Goal: Information Seeking & Learning: Compare options

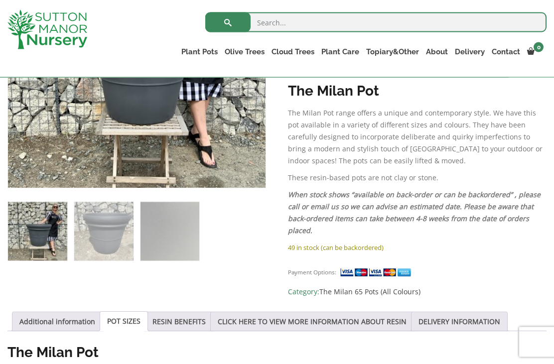
scroll to position [300, 0]
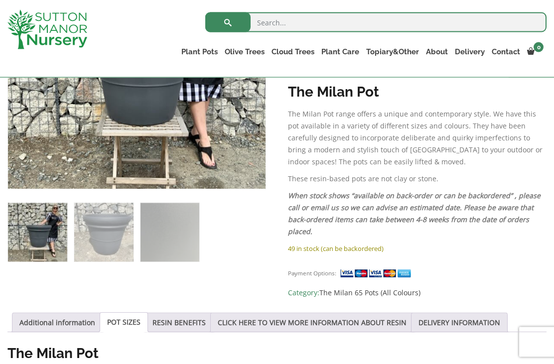
click at [197, 325] on link "RESIN BENEFITS" at bounding box center [179, 323] width 53 height 19
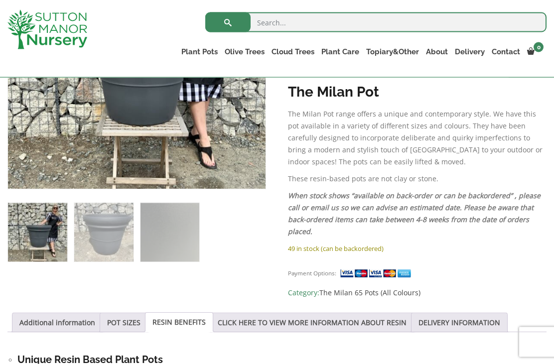
scroll to position [300, 0]
click at [199, 326] on link "RESIN BENEFITS" at bounding box center [179, 322] width 53 height 19
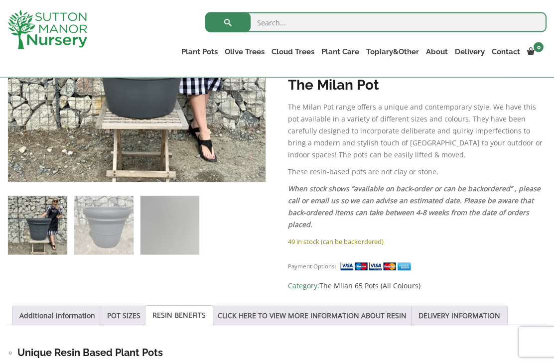
scroll to position [307, 0]
click at [407, 313] on link "CLICK HERE TO VIEW MORE INFORMATION ABOUT RESIN" at bounding box center [312, 316] width 189 height 19
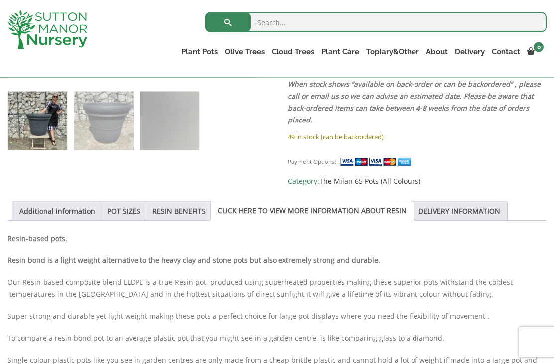
scroll to position [412, 0]
click at [56, 208] on link "Additional information" at bounding box center [57, 210] width 76 height 19
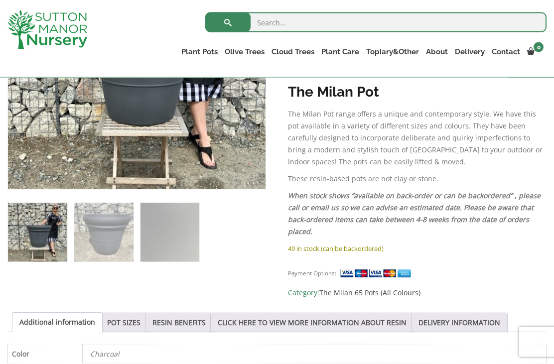
scroll to position [306, 0]
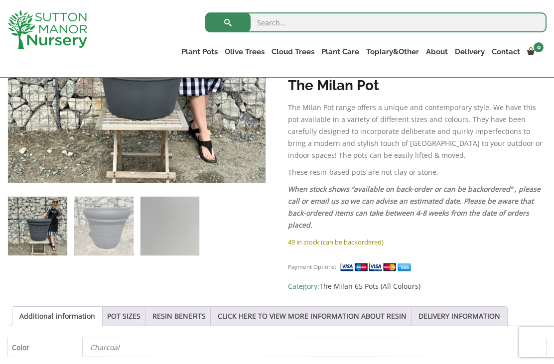
click at [134, 319] on link "POT SIZES" at bounding box center [123, 316] width 33 height 19
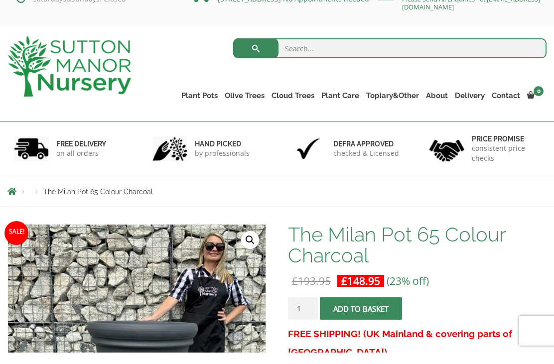
scroll to position [24, 0]
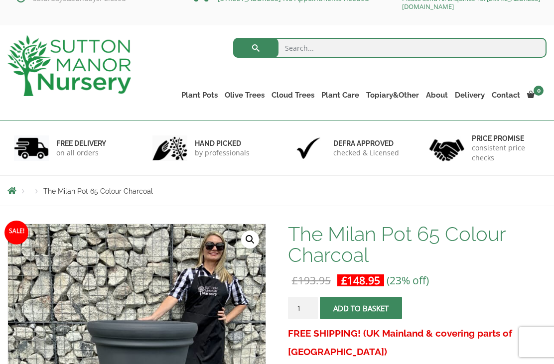
click at [0, 0] on link "The Atlantis Pots" at bounding box center [0, 0] width 0 height 0
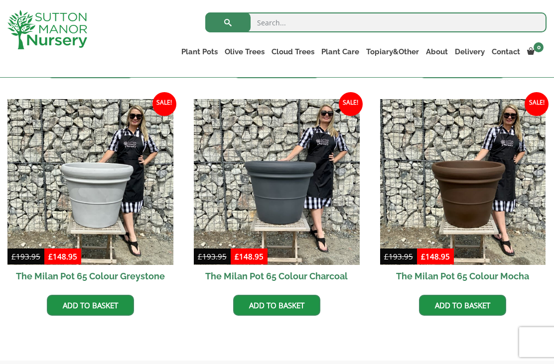
click at [0, 0] on link "100% Italian Terracotta" at bounding box center [0, 0] width 0 height 0
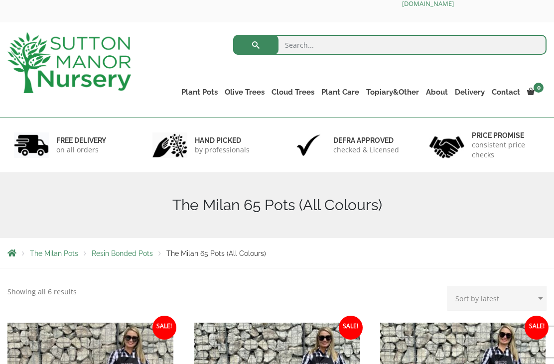
scroll to position [25, 0]
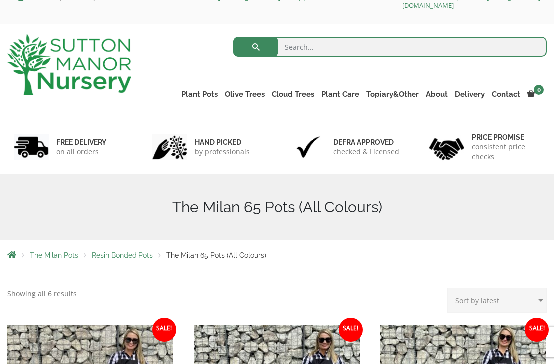
click at [0, 0] on ul "Resin Bonded Pots The Amalfi Pots The Milan Pots The Capri Pots The Brunello Po…" at bounding box center [0, 0] width 0 height 0
click at [0, 0] on link "Squares And Troughs" at bounding box center [0, 0] width 0 height 0
click at [0, 0] on link "The Atlantis Pots" at bounding box center [0, 0] width 0 height 0
click at [0, 0] on link "The Old Stone Pots" at bounding box center [0, 0] width 0 height 0
click at [0, 0] on link "Wabi-Sabi" at bounding box center [0, 0] width 0 height 0
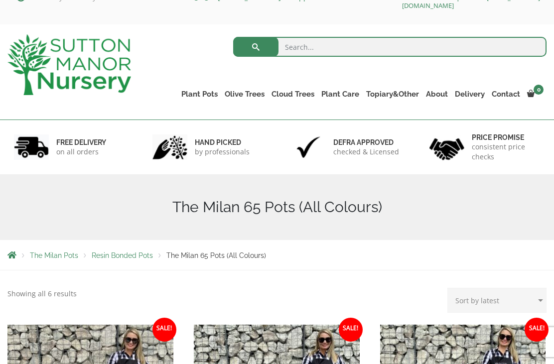
click at [0, 0] on link "Vietnamese Terracotta" at bounding box center [0, 0] width 0 height 0
click at [0, 0] on link "The Iron Stone Pots" at bounding box center [0, 0] width 0 height 0
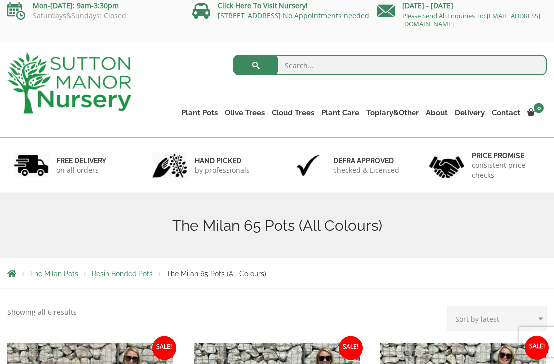
scroll to position [7, 0]
click at [0, 0] on link "Fibre Clay Pots" at bounding box center [0, 0] width 0 height 0
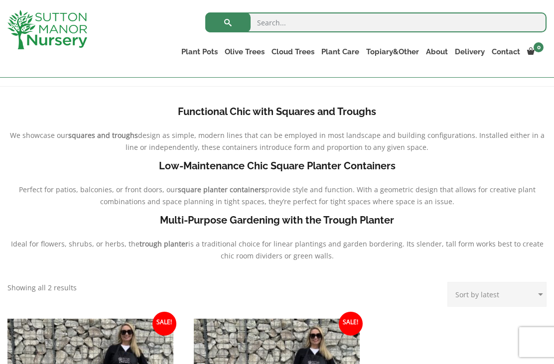
scroll to position [206, 0]
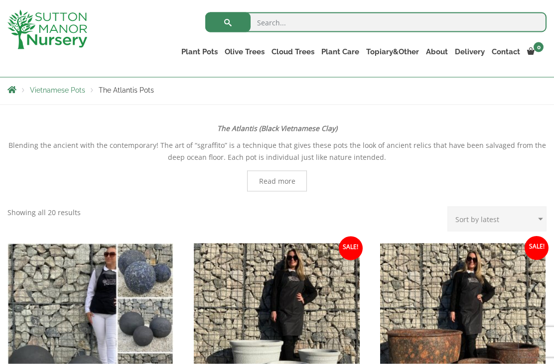
scroll to position [173, 0]
click at [282, 180] on span "Read more" at bounding box center [277, 180] width 36 height 7
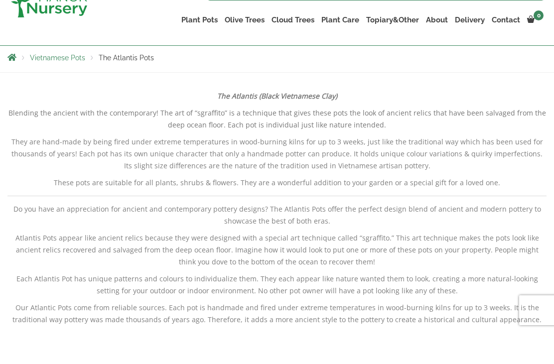
scroll to position [205, 0]
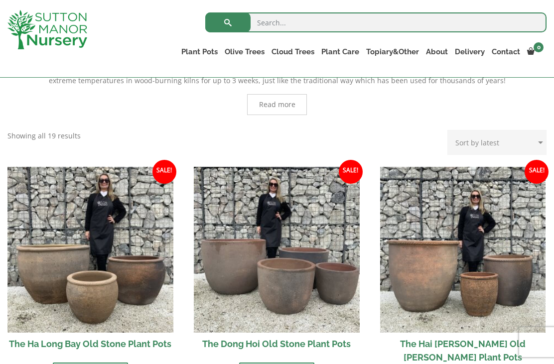
scroll to position [235, 0]
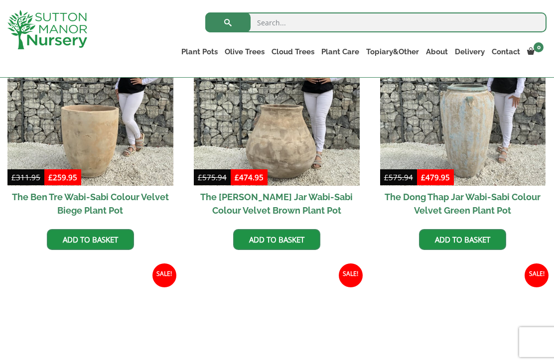
scroll to position [555, 0]
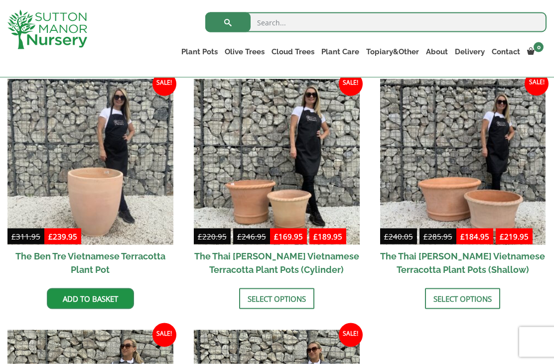
scroll to position [245, 0]
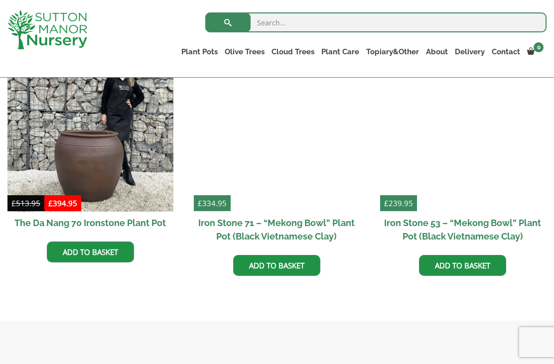
scroll to position [623, 0]
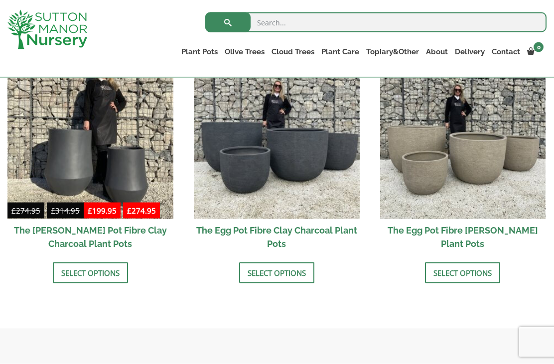
scroll to position [347, 0]
click at [459, 237] on h2 "The Egg Pot Fibre Clay Champagne Plant Pots" at bounding box center [463, 237] width 166 height 36
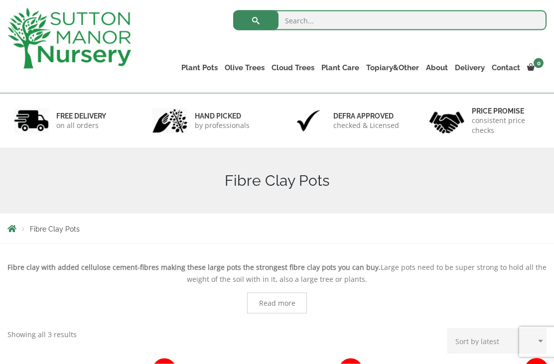
scroll to position [0, 0]
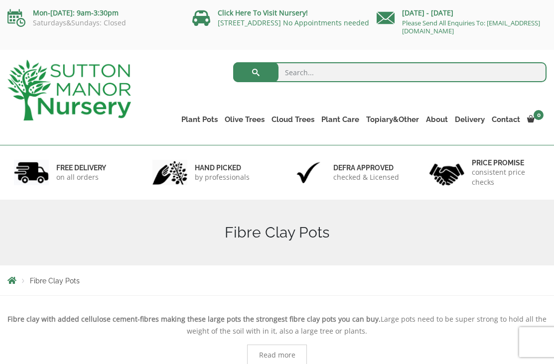
click at [0, 0] on link "Glazed Pots" at bounding box center [0, 0] width 0 height 0
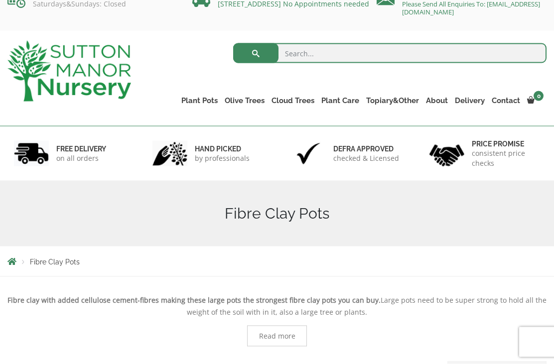
scroll to position [18, 0]
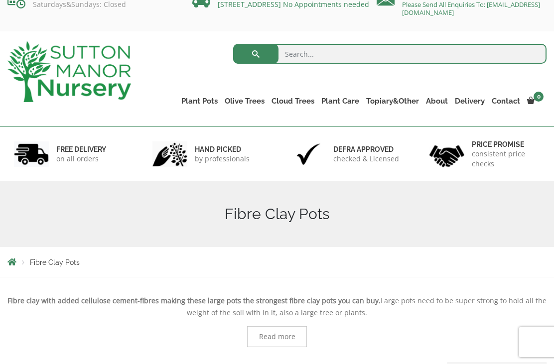
click at [0, 0] on link "Vietnamese Pots" at bounding box center [0, 0] width 0 height 0
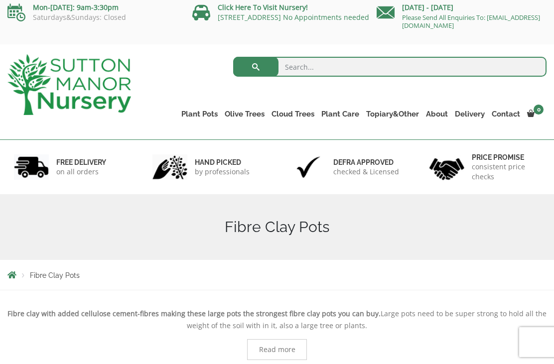
scroll to position [0, 0]
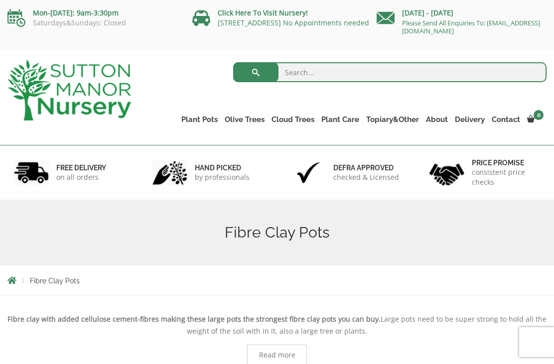
click at [204, 118] on link "Plant Pots" at bounding box center [199, 120] width 43 height 14
click at [0, 0] on link "The Atlantis Pots" at bounding box center [0, 0] width 0 height 0
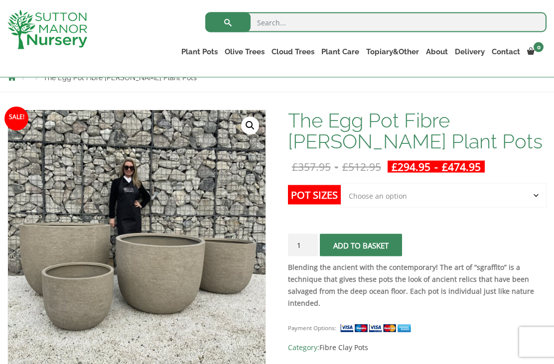
scroll to position [130, 0]
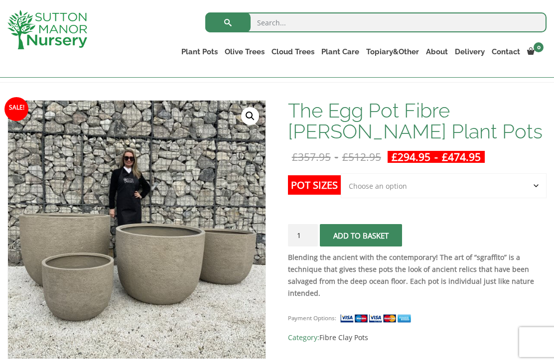
click at [526, 234] on div "The Egg Pot Fibre [PERSON_NAME] Plant Pots quantity 1 Add to basket" at bounding box center [417, 235] width 259 height 22
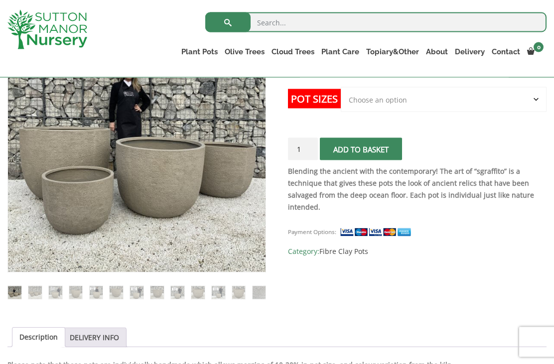
scroll to position [217, 0]
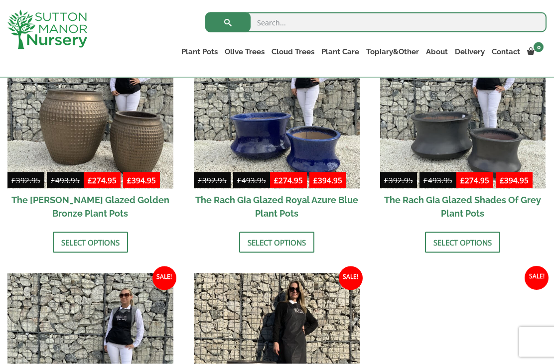
scroll to position [554, 0]
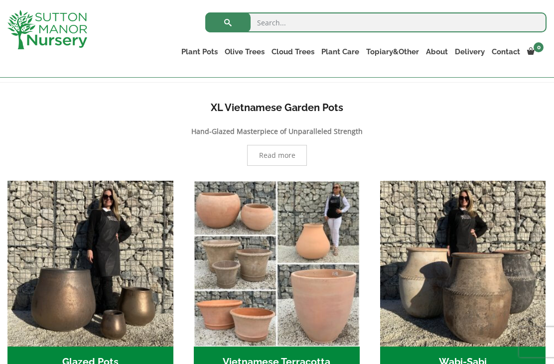
scroll to position [188, 0]
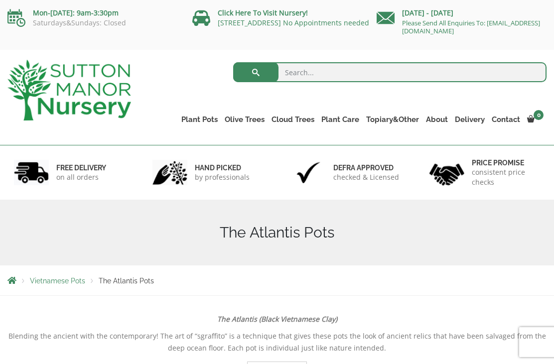
click at [0, 0] on link "The Iron Stone Pots" at bounding box center [0, 0] width 0 height 0
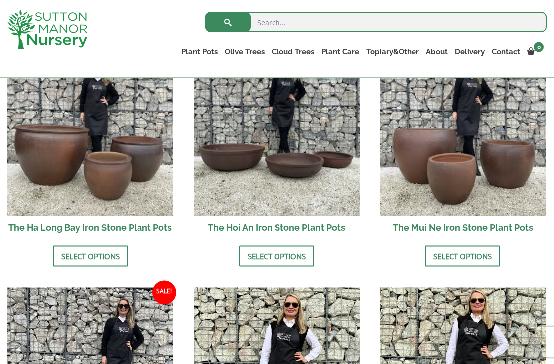
scroll to position [392, 0]
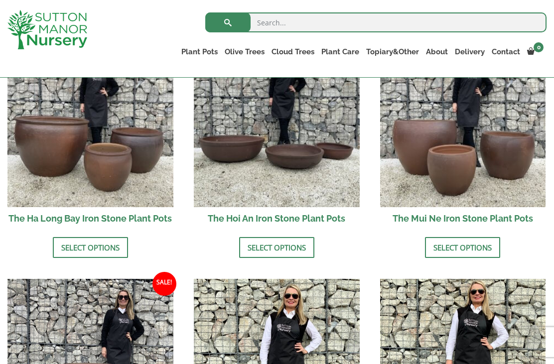
click at [465, 185] on img at bounding box center [463, 124] width 166 height 166
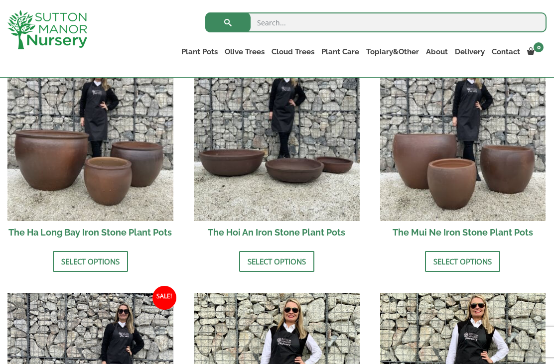
scroll to position [375, 0]
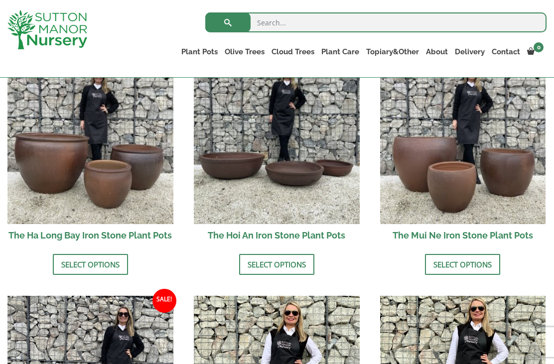
click at [0, 0] on link "The Amalfi Pots" at bounding box center [0, 0] width 0 height 0
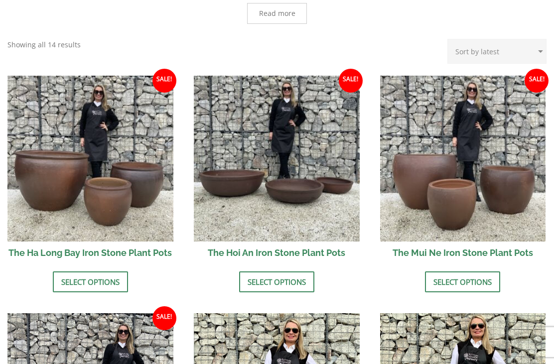
scroll to position [407, 0]
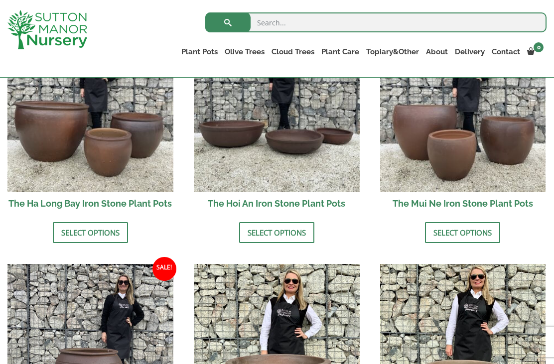
click at [0, 0] on link "The Amalfi Pots" at bounding box center [0, 0] width 0 height 0
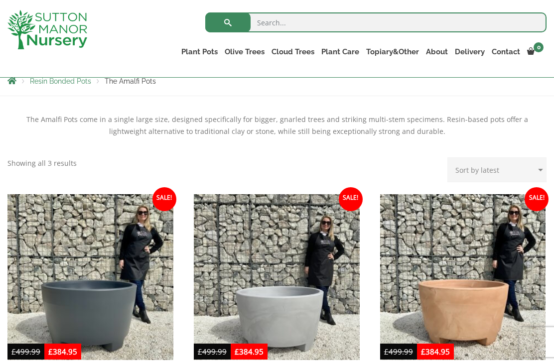
scroll to position [181, 0]
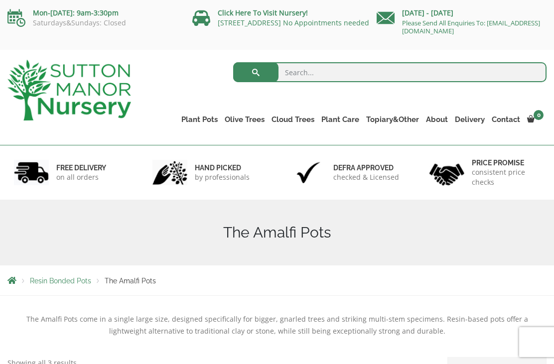
click at [0, 0] on link "The Milan Pots" at bounding box center [0, 0] width 0 height 0
click at [0, 0] on link "The Amalfi Pots" at bounding box center [0, 0] width 0 height 0
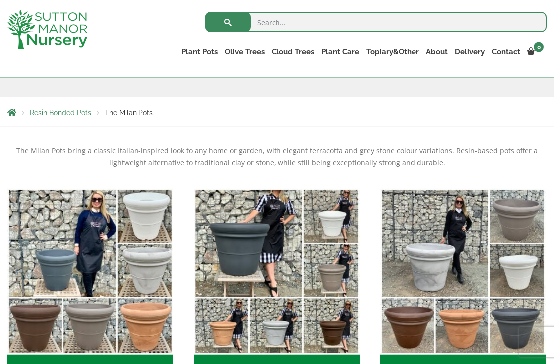
scroll to position [152, 0]
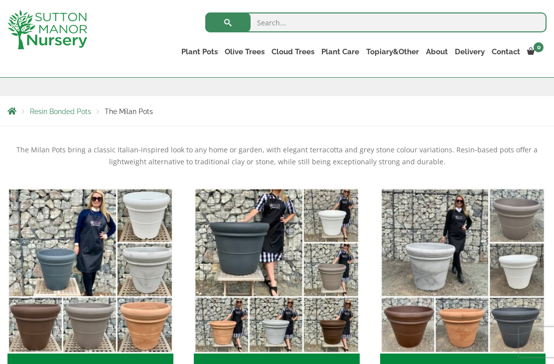
click at [500, 313] on img "Visit product category The Milan 85 Pots (All Colours)" at bounding box center [463, 271] width 166 height 166
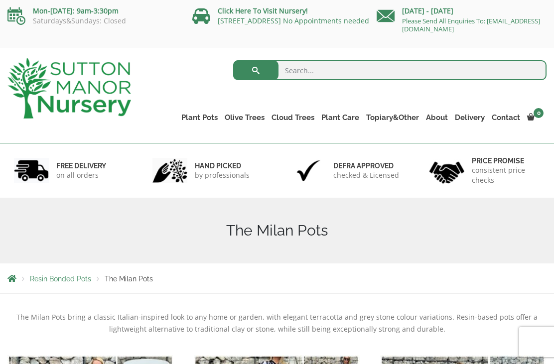
scroll to position [0, 0]
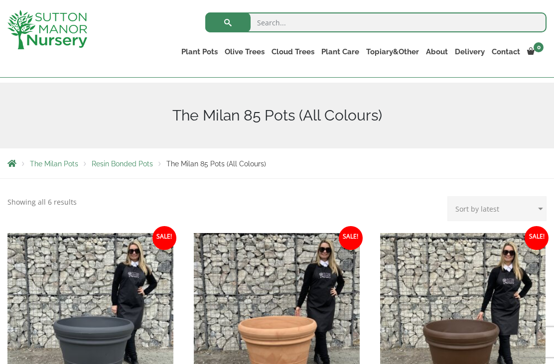
scroll to position [75, 0]
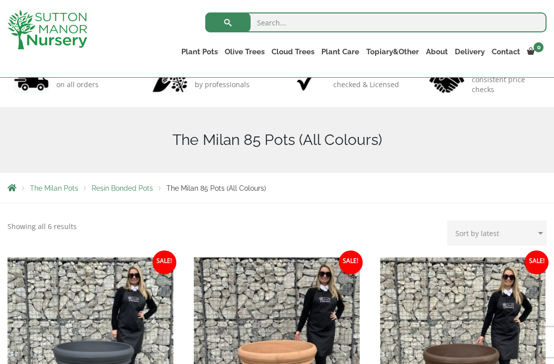
click at [63, 225] on p "Showing all 6 results Sorted by latest" at bounding box center [41, 227] width 69 height 12
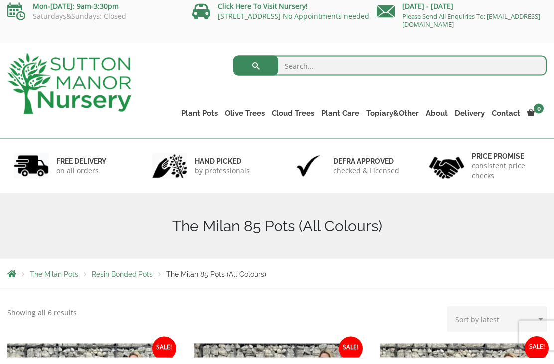
scroll to position [8, 0]
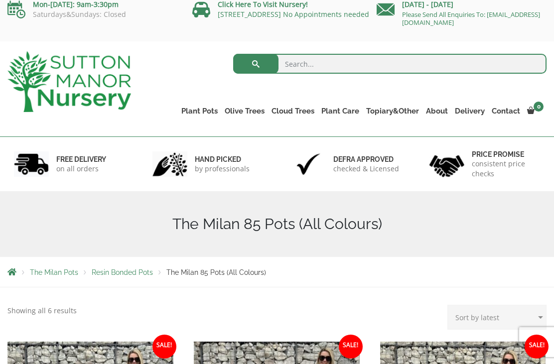
click at [0, 0] on link "Resin Bonded Pots" at bounding box center [0, 0] width 0 height 0
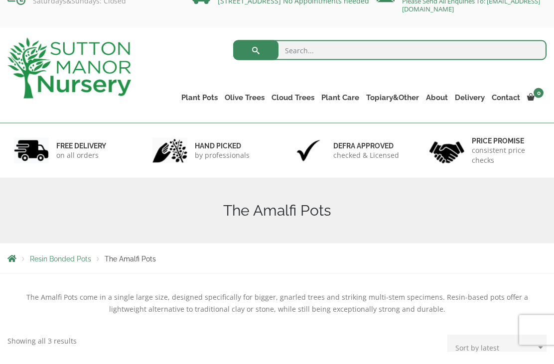
scroll to position [23, 0]
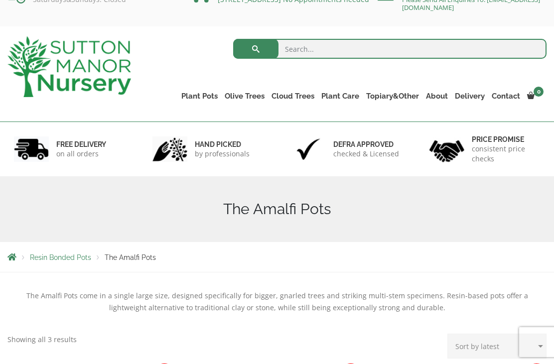
click at [56, 256] on span "Resin Bonded Pots" at bounding box center [60, 258] width 61 height 8
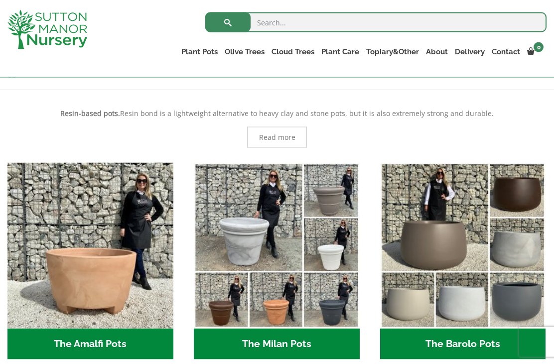
scroll to position [188, 0]
click at [75, 345] on h2 "The Amalfi Pots (3)" at bounding box center [90, 343] width 166 height 31
click at [59, 328] on h2 "The Amalfi Pots (3)" at bounding box center [90, 343] width 166 height 31
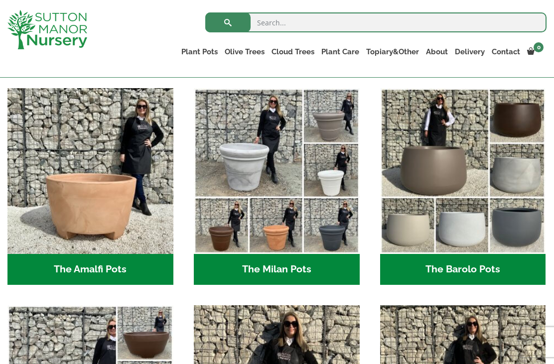
click at [114, 175] on img "Visit product category The Amalfi Pots" at bounding box center [90, 171] width 166 height 166
click at [277, 66] on span "Read more" at bounding box center [277, 62] width 36 height 7
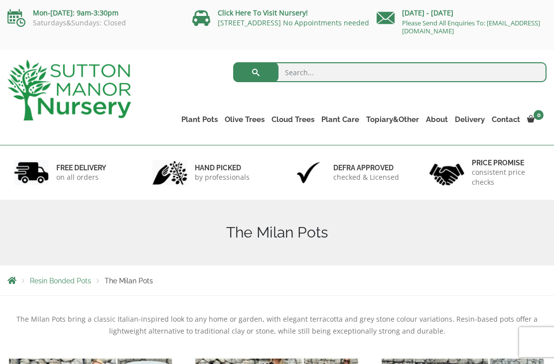
click at [0, 0] on link "The Capri Pots" at bounding box center [0, 0] width 0 height 0
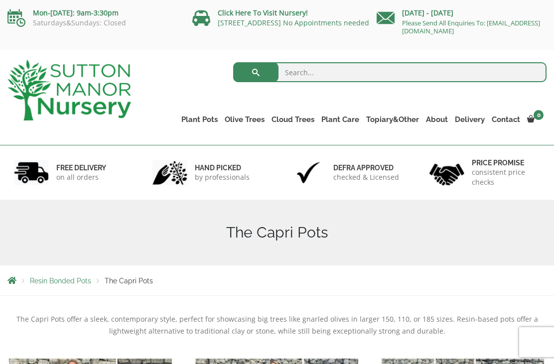
click at [464, 231] on h1 "The Capri Pots" at bounding box center [276, 233] width 539 height 18
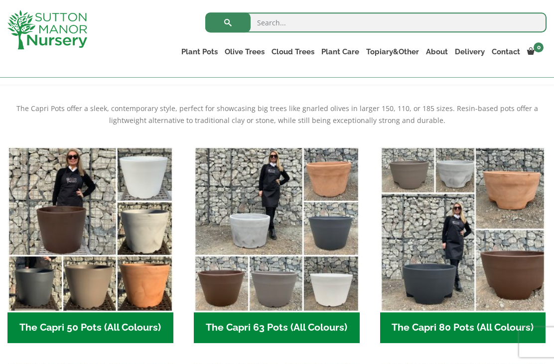
scroll to position [179, 0]
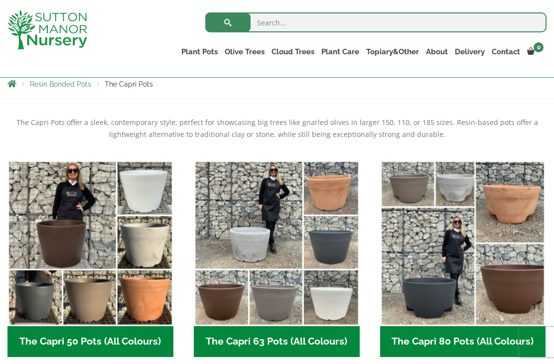
click at [284, 341] on h2 "The Capri 63 Pots (All Colours) (6)" at bounding box center [277, 341] width 166 height 31
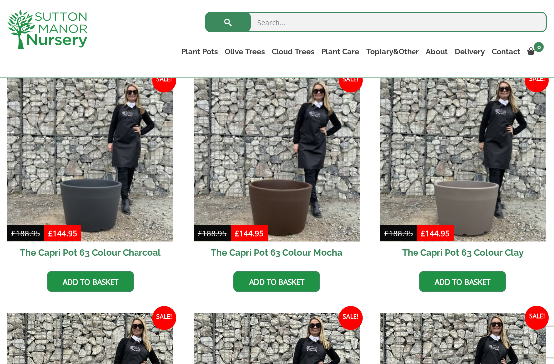
scroll to position [257, 0]
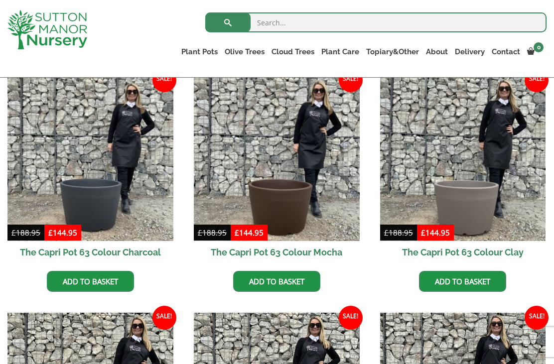
click at [109, 200] on img at bounding box center [90, 158] width 166 height 166
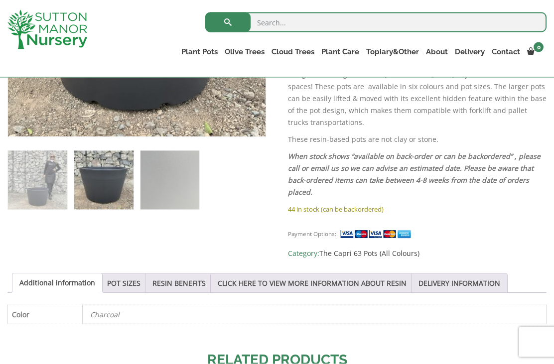
scroll to position [358, 0]
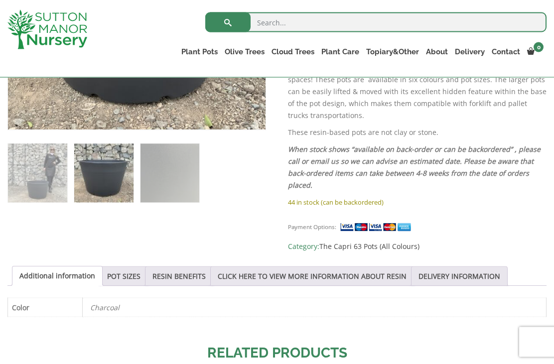
click at [137, 267] on link "POT SIZES" at bounding box center [123, 276] width 33 height 19
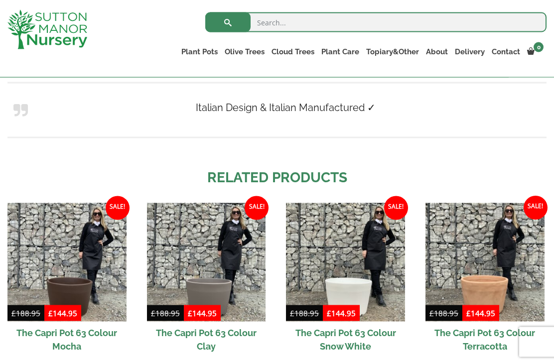
scroll to position [823, 0]
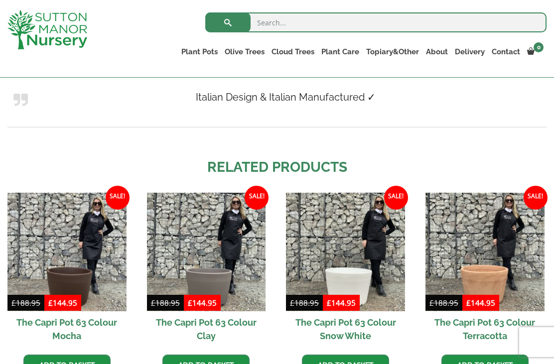
click at [491, 292] on img at bounding box center [485, 252] width 119 height 119
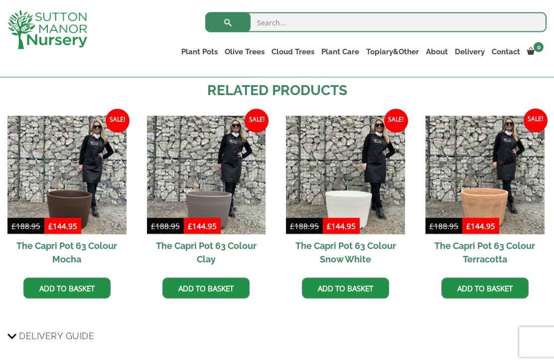
scroll to position [901, 0]
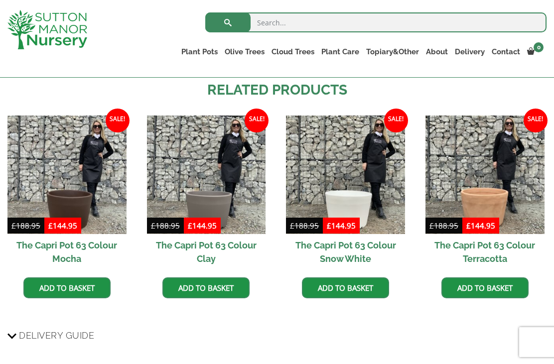
click at [79, 209] on img at bounding box center [66, 175] width 119 height 119
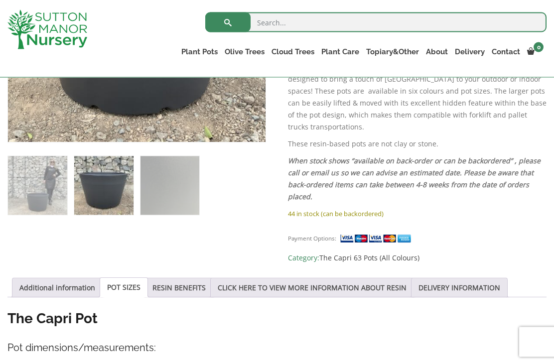
scroll to position [347, 0]
click at [190, 278] on link "RESIN BENEFITS" at bounding box center [179, 287] width 53 height 19
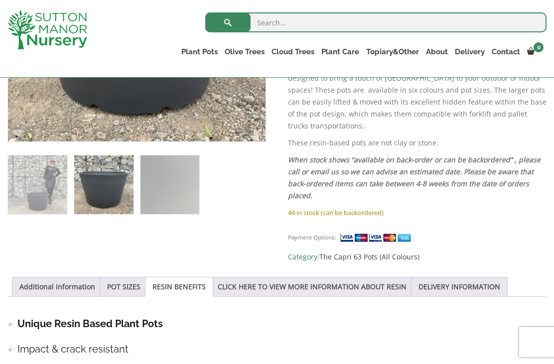
click at [266, 278] on link "CLICK HERE TO VIEW MORE INFORMATION ABOUT RESIN" at bounding box center [312, 287] width 189 height 19
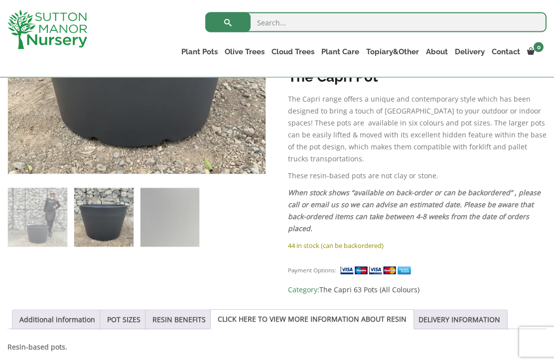
scroll to position [369, 0]
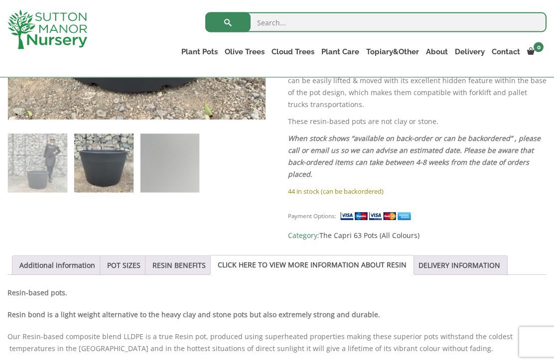
click at [136, 256] on link "POT SIZES" at bounding box center [123, 265] width 33 height 19
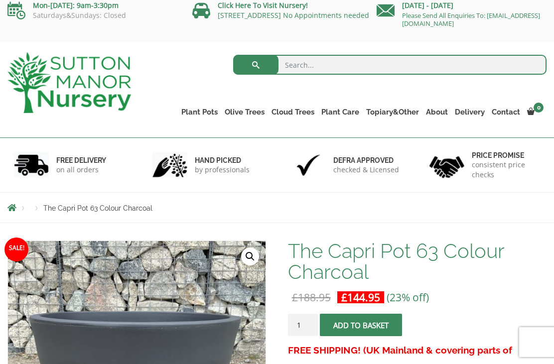
scroll to position [0, 0]
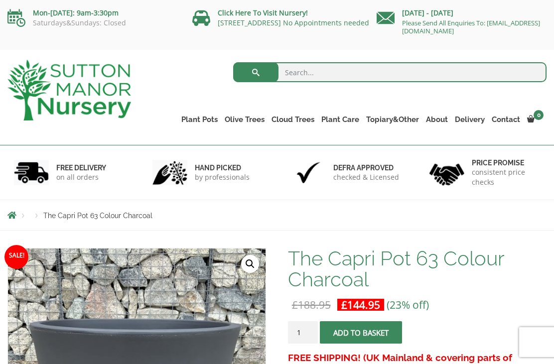
click at [0, 0] on link "The Capri Pots" at bounding box center [0, 0] width 0 height 0
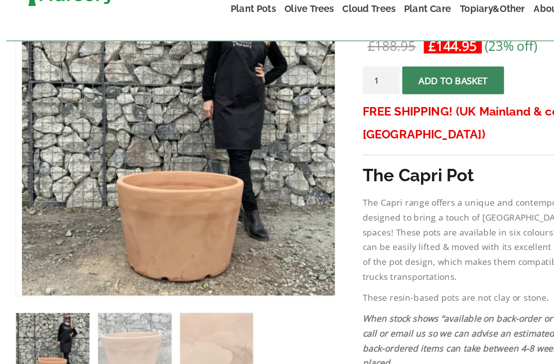
scroll to position [210, 0]
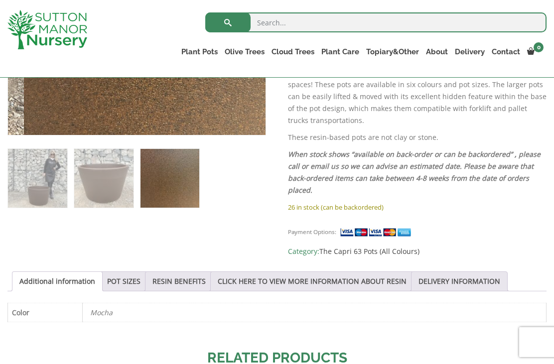
scroll to position [355, 0]
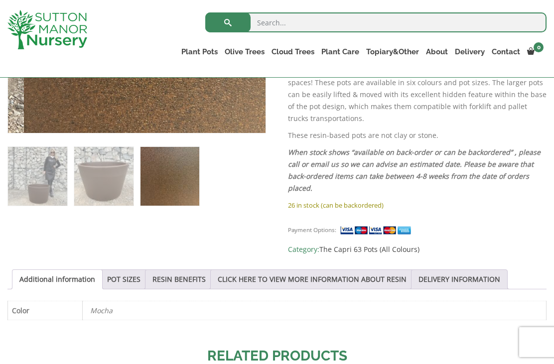
click at [200, 270] on link "RESIN BENEFITS" at bounding box center [179, 279] width 53 height 19
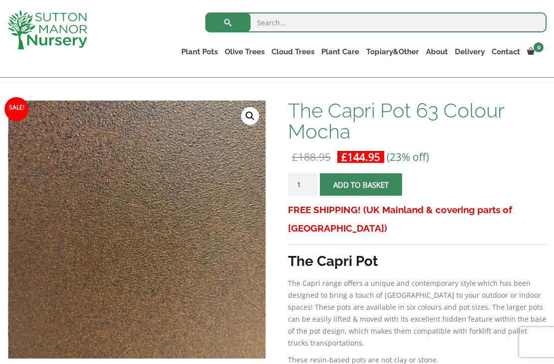
scroll to position [129, 0]
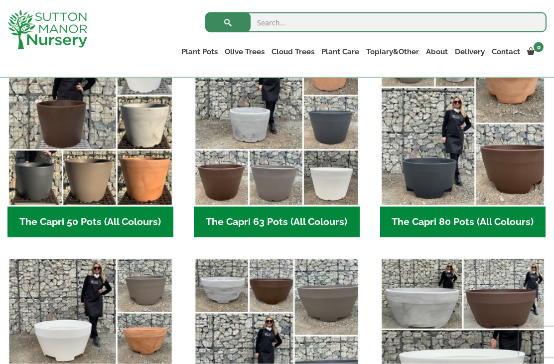
scroll to position [300, 0]
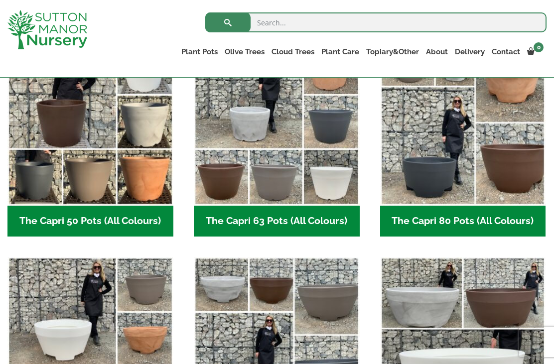
click at [450, 168] on img "Visit product category The Capri 80 Pots (All Colours)" at bounding box center [463, 123] width 166 height 166
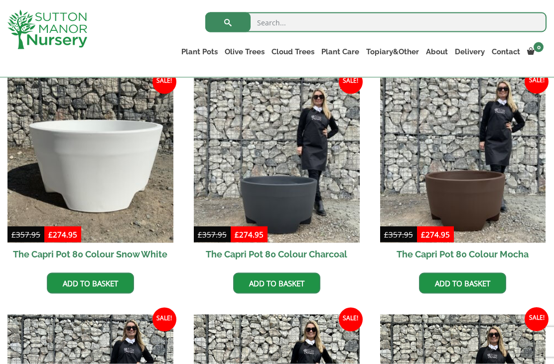
scroll to position [256, 0]
click at [482, 219] on img at bounding box center [463, 160] width 166 height 166
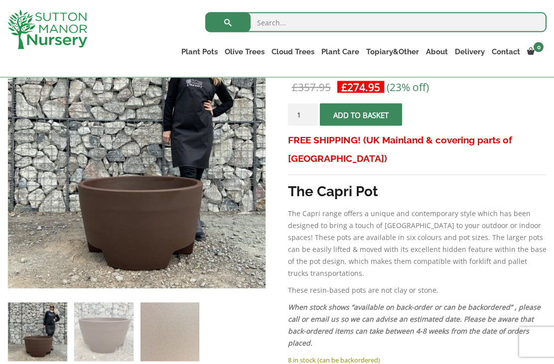
scroll to position [202, 0]
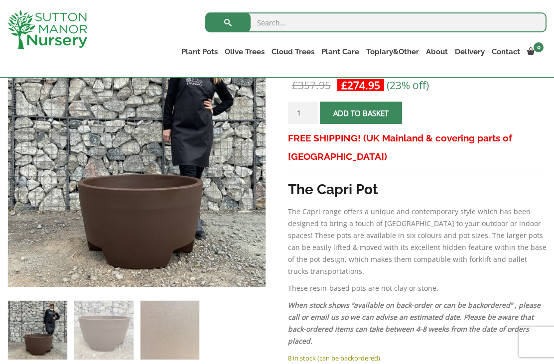
click at [152, 247] on img at bounding box center [257, 278] width 498 height 498
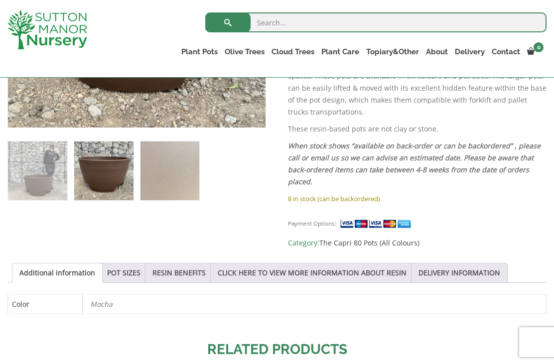
scroll to position [360, 0]
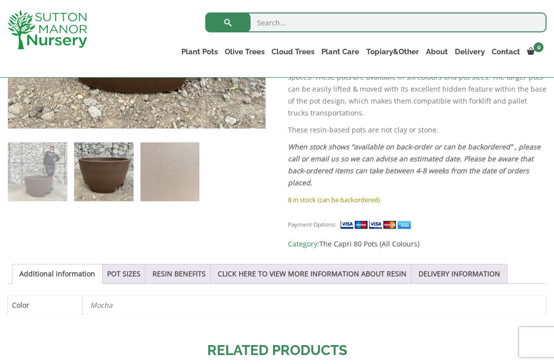
click at [136, 266] on link "POT SIZES" at bounding box center [123, 274] width 33 height 19
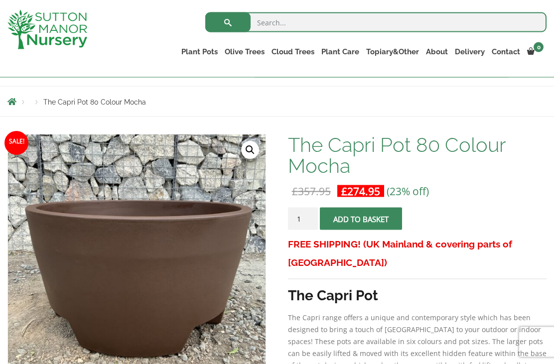
scroll to position [138, 0]
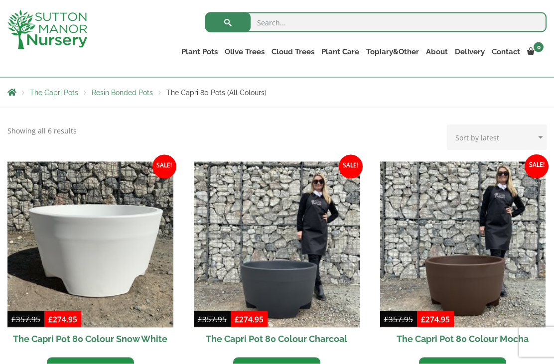
scroll to position [168, 0]
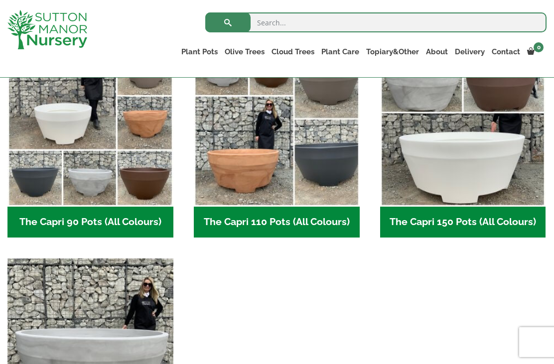
scroll to position [516, 0]
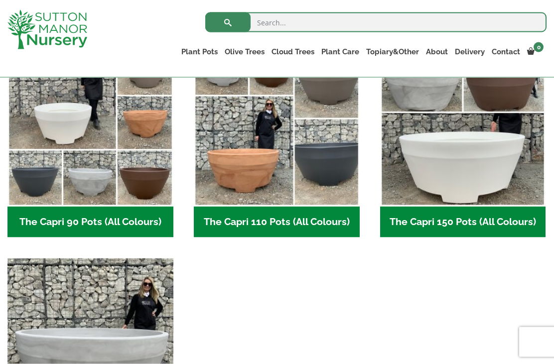
click at [104, 215] on h2 "The Capri 90 Pots (All Colours) (6)" at bounding box center [90, 222] width 166 height 31
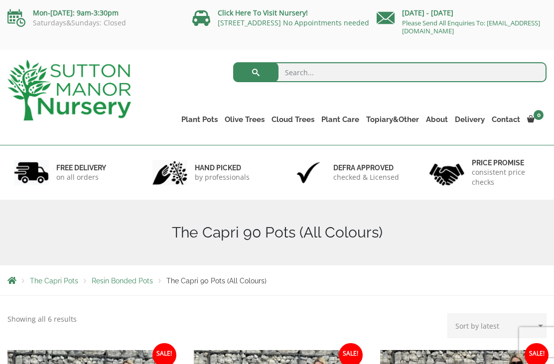
click at [0, 0] on link "The Brunello Pots" at bounding box center [0, 0] width 0 height 0
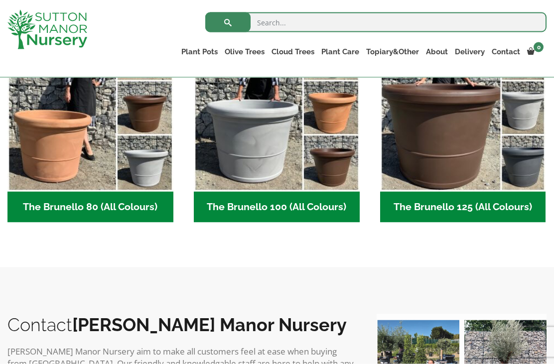
scroll to position [314, 0]
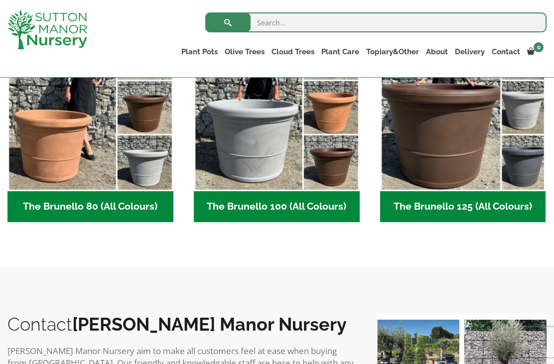
click at [119, 206] on h2 "The Brunello 80 (All Colours) (5)" at bounding box center [90, 206] width 166 height 31
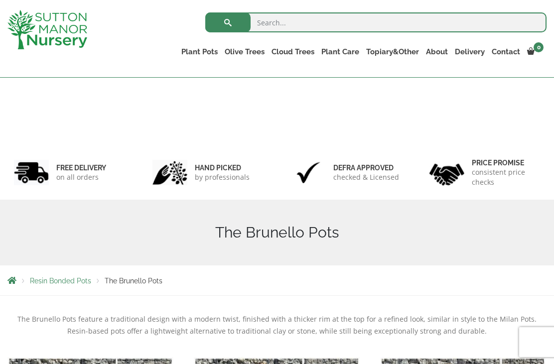
scroll to position [346, 0]
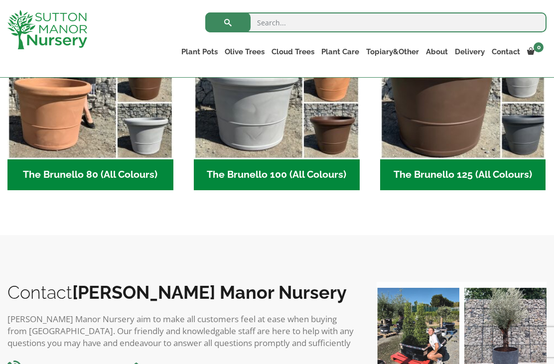
click at [0, 0] on link "The Venice Cube Pots" at bounding box center [0, 0] width 0 height 0
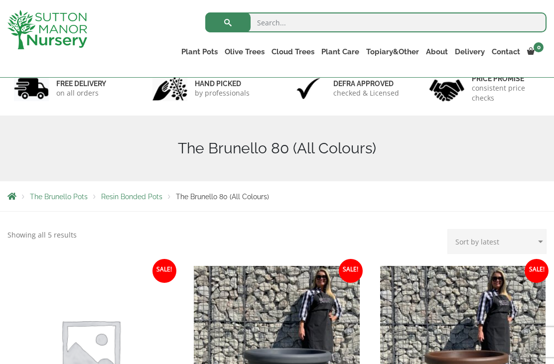
scroll to position [62, 0]
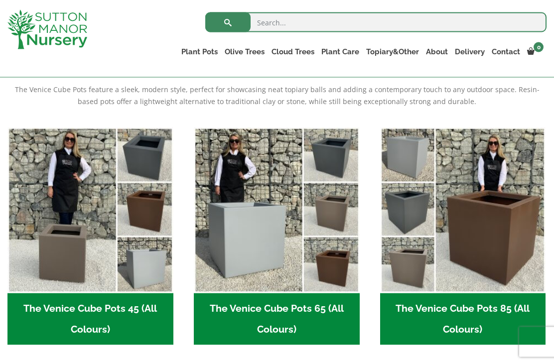
scroll to position [212, 0]
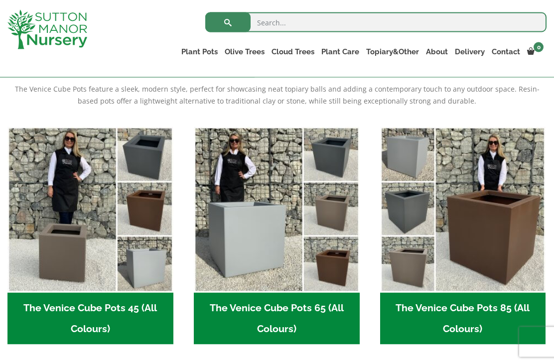
click at [108, 318] on h2 "The Venice Cube Pots 45 (All Colours) (4)" at bounding box center [90, 319] width 166 height 52
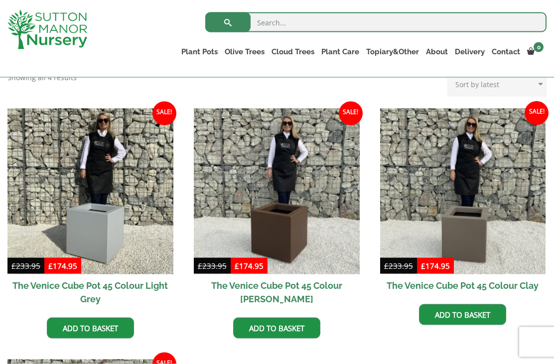
scroll to position [225, 0]
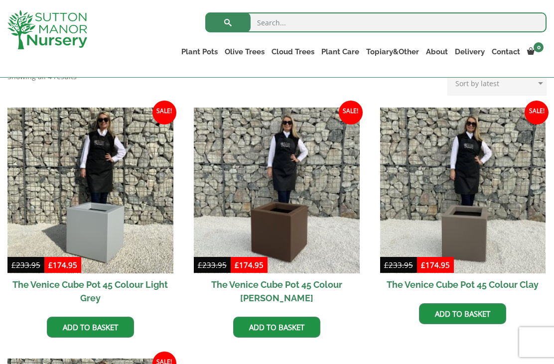
click at [281, 247] on img at bounding box center [277, 191] width 166 height 166
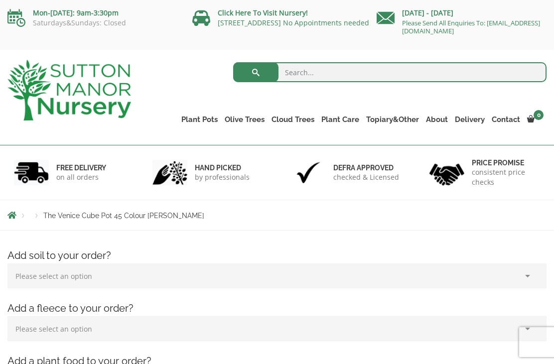
click at [0, 0] on link "The Venice Cube Pots" at bounding box center [0, 0] width 0 height 0
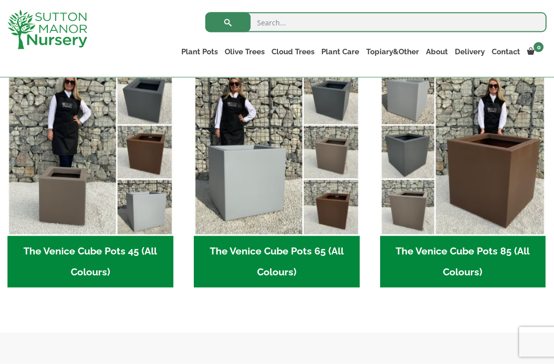
scroll to position [270, 0]
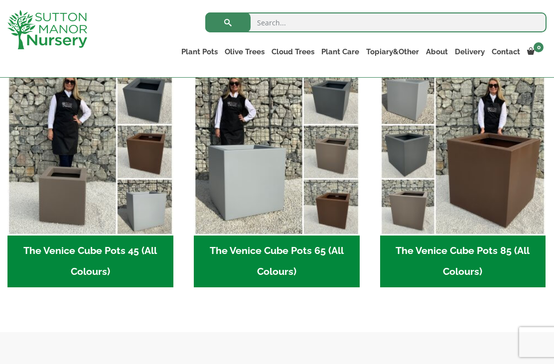
click at [273, 198] on img "Visit product category The Venice Cube Pots 65 (All Colours)" at bounding box center [277, 153] width 166 height 166
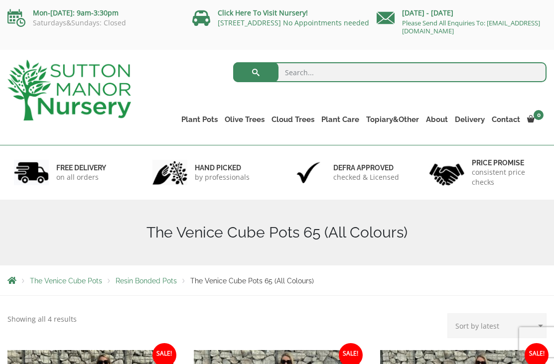
click at [0, 0] on link "The Barolo Pots" at bounding box center [0, 0] width 0 height 0
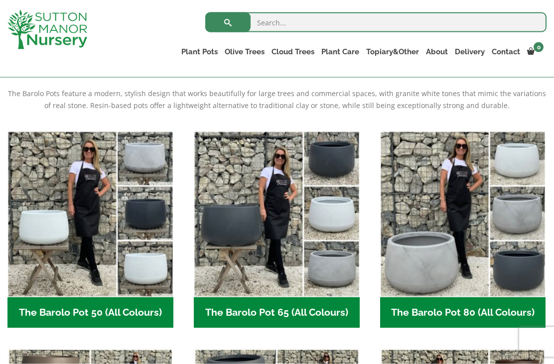
scroll to position [208, 0]
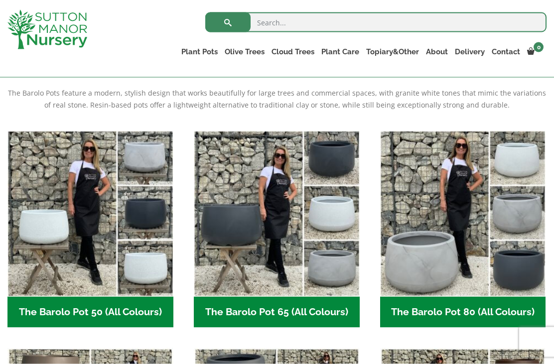
click at [373, 355] on ul "The Barolo Pot 50 (All Colours) (7) The Barolo Pot 65 (All Colours) (7) The Bar…" at bounding box center [276, 348] width 539 height 435
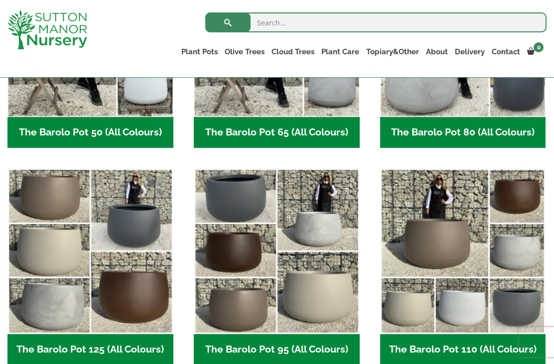
scroll to position [388, 0]
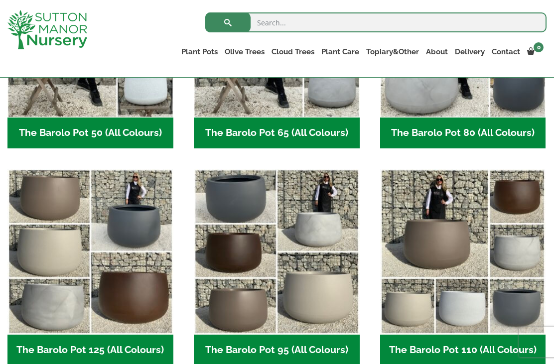
click at [141, 353] on h2 "The Barolo Pot 125 (All Colours) (7)" at bounding box center [90, 350] width 166 height 31
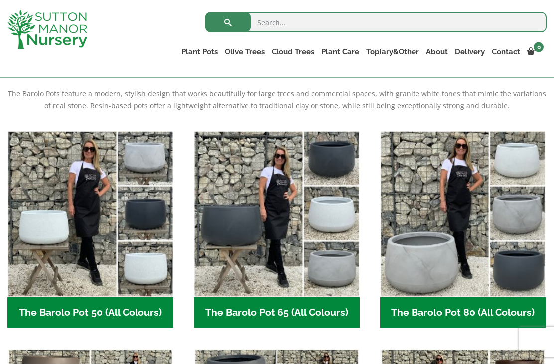
scroll to position [208, 0]
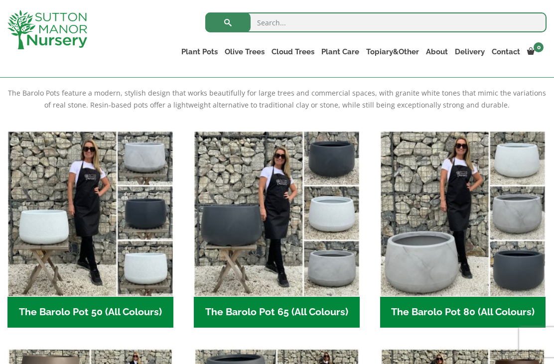
click at [290, 269] on img "Visit product category The Barolo Pot 65 (All Colours)" at bounding box center [277, 214] width 166 height 166
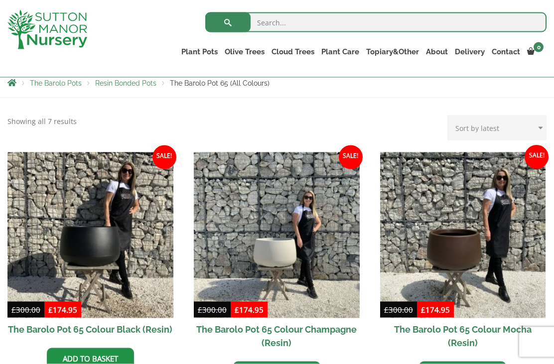
scroll to position [181, 0]
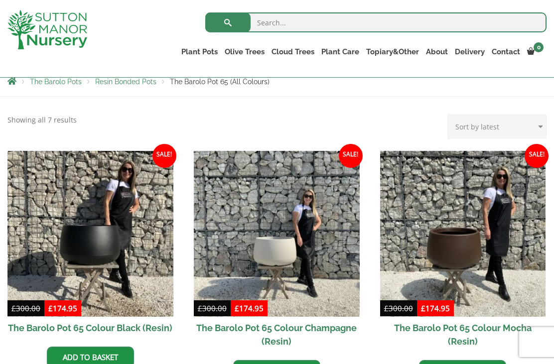
click at [435, 257] on img at bounding box center [463, 234] width 166 height 166
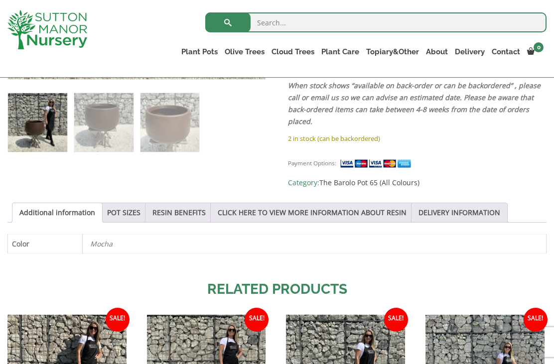
scroll to position [401, 0]
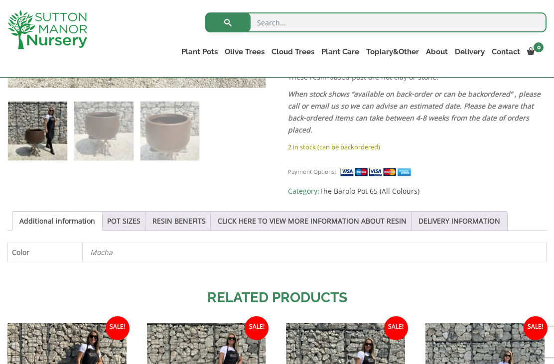
click at [136, 222] on link "POT SIZES" at bounding box center [123, 221] width 33 height 19
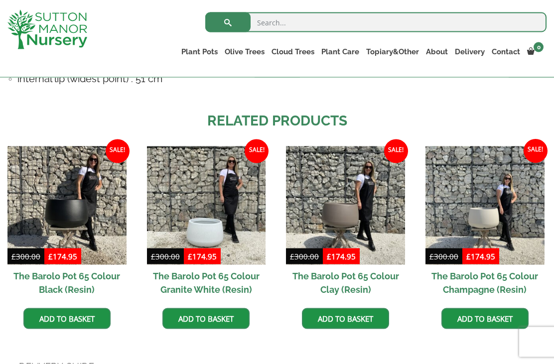
scroll to position [757, 0]
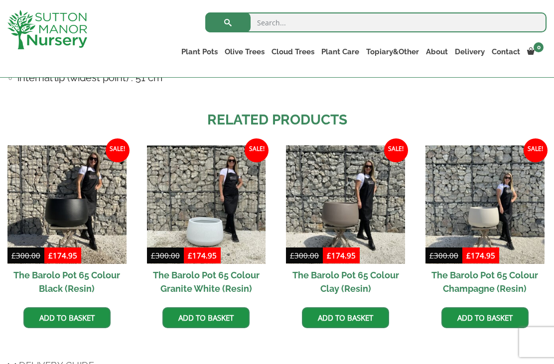
click at [0, 0] on link "The Rome Bowl" at bounding box center [0, 0] width 0 height 0
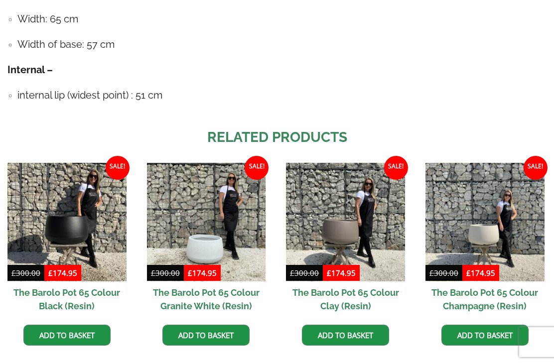
scroll to position [789, 0]
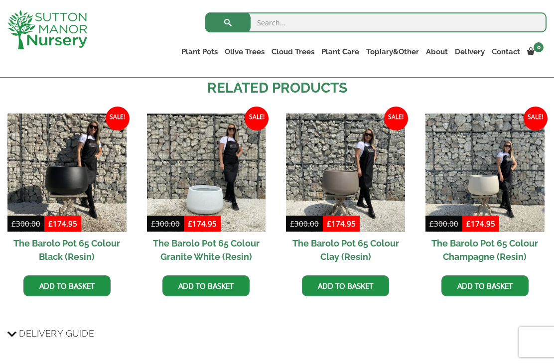
click at [0, 0] on link "The Olive Jar" at bounding box center [0, 0] width 0 height 0
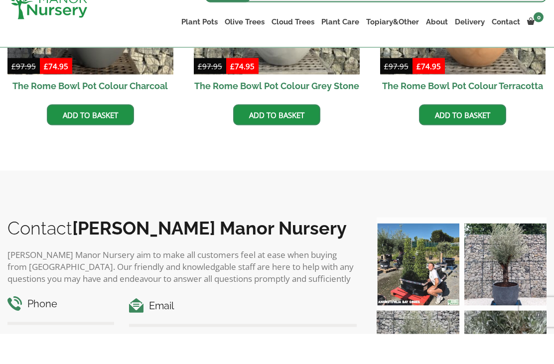
scroll to position [470, 0]
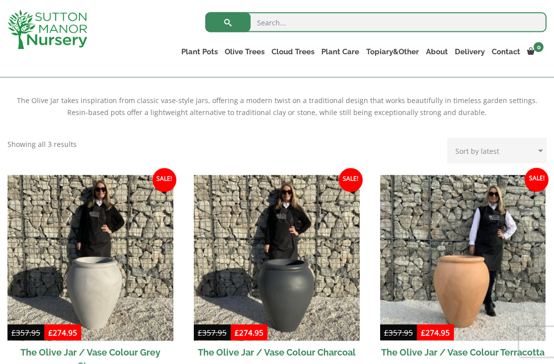
scroll to position [202, 0]
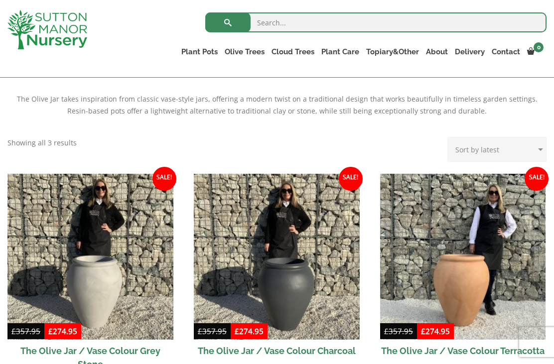
click at [0, 0] on link "The Sicilian Pots" at bounding box center [0, 0] width 0 height 0
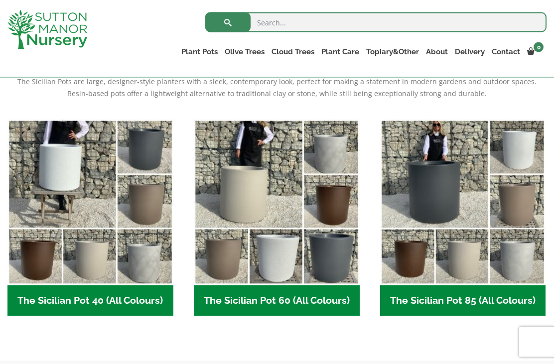
scroll to position [220, 0]
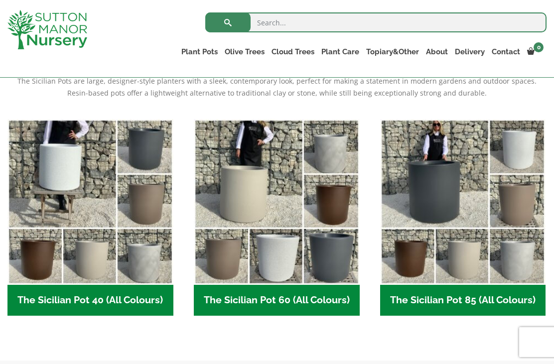
click at [281, 228] on img "Visit product category The Sicilian Pot 60 (All Colours)" at bounding box center [277, 202] width 166 height 166
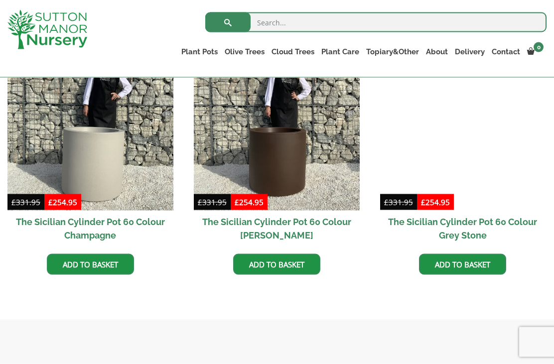
scroll to position [539, 0]
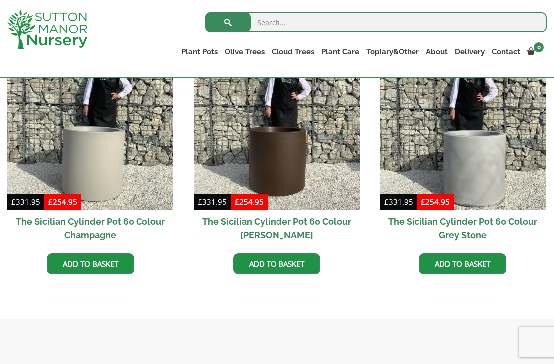
click at [274, 177] on img at bounding box center [277, 127] width 166 height 166
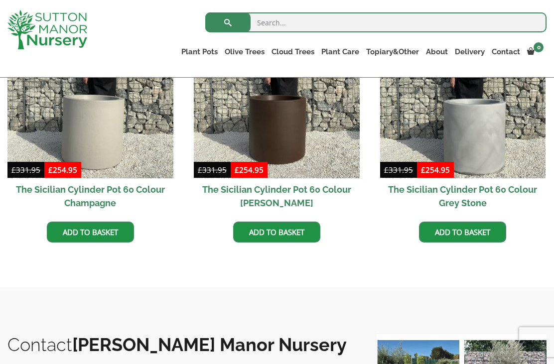
click at [0, 0] on link "The Mediterranean Pots" at bounding box center [0, 0] width 0 height 0
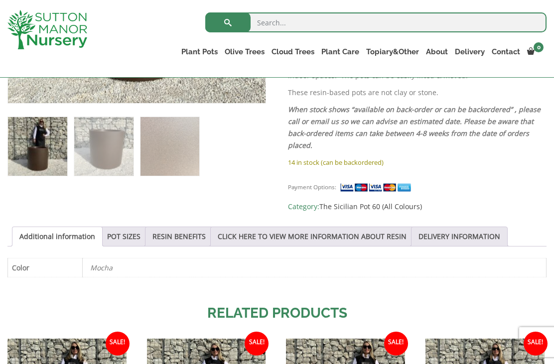
scroll to position [387, 0]
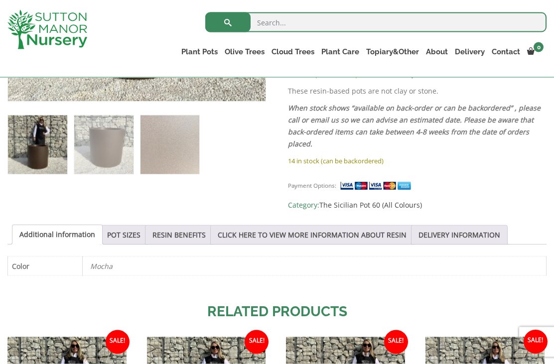
click at [132, 236] on link "POT SIZES" at bounding box center [123, 235] width 33 height 19
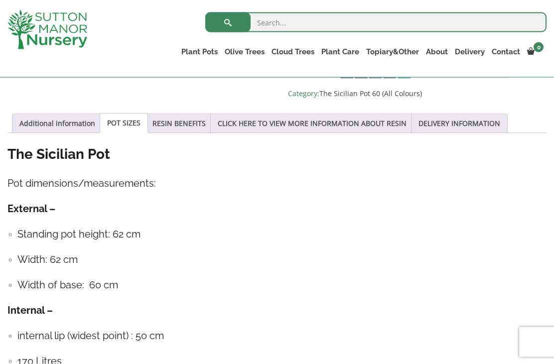
scroll to position [500, 0]
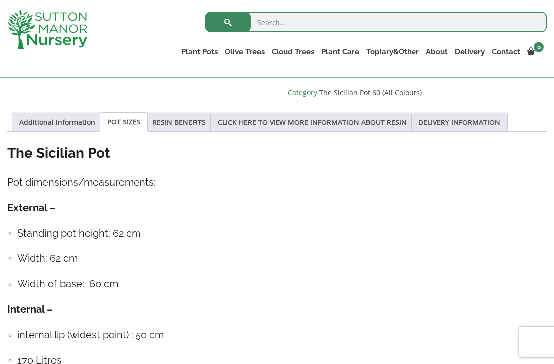
click at [267, 292] on h4 "Width of base: 60 cm" at bounding box center [281, 284] width 529 height 15
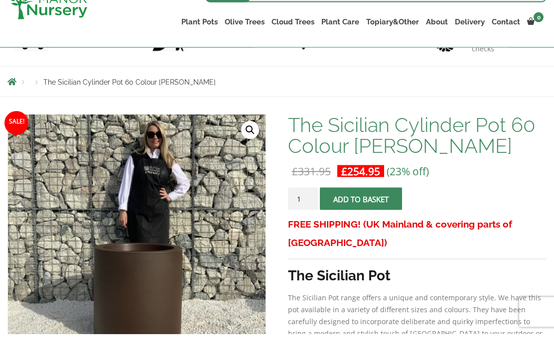
scroll to position [118, 0]
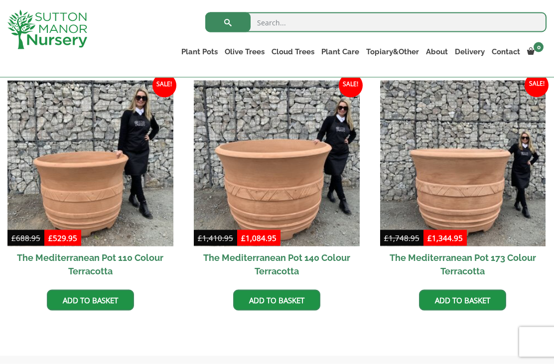
scroll to position [297, 0]
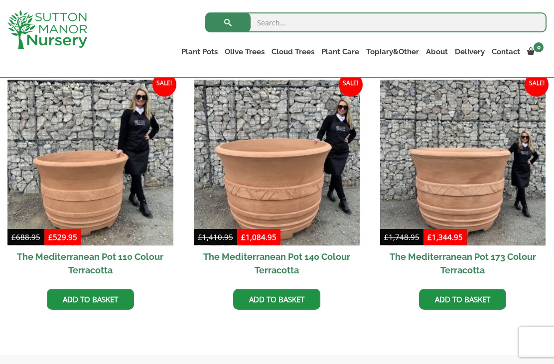
click at [0, 0] on link "The San Marino Pots" at bounding box center [0, 0] width 0 height 0
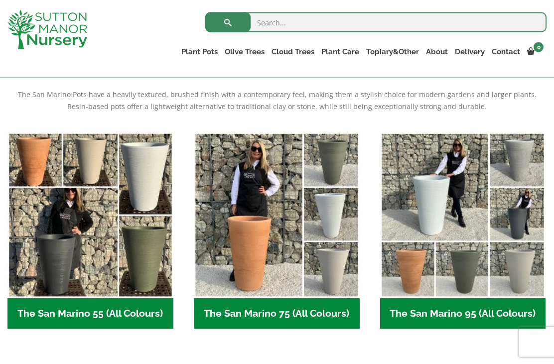
scroll to position [208, 0]
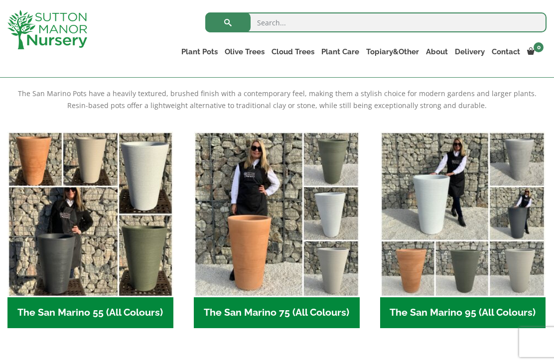
click at [0, 0] on link "The Como Cube Pots 45 (All Colours)" at bounding box center [0, 0] width 0 height 0
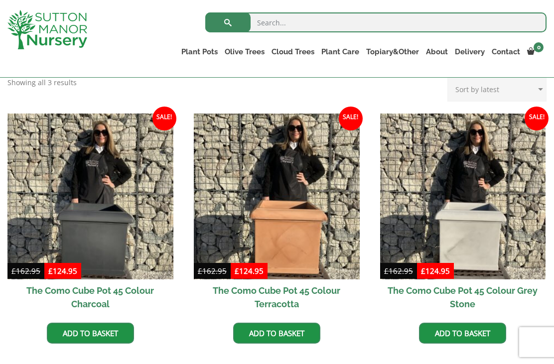
scroll to position [261, 0]
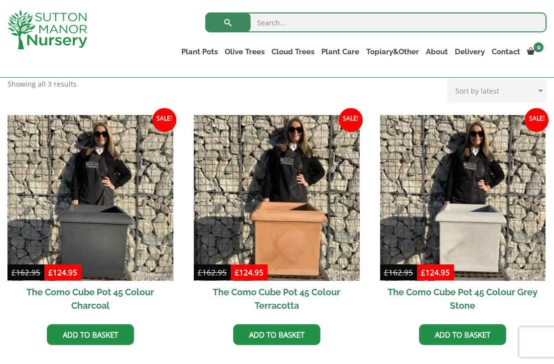
click at [112, 256] on img at bounding box center [90, 198] width 166 height 166
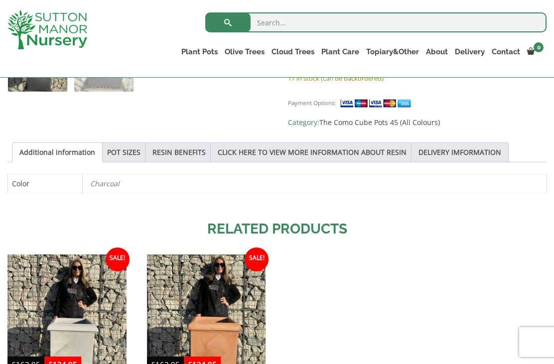
scroll to position [459, 0]
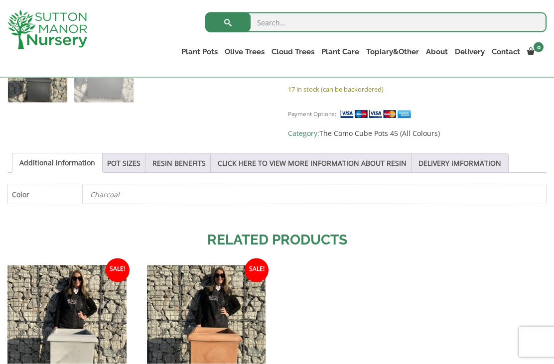
click at [138, 161] on link "POT SIZES" at bounding box center [123, 163] width 33 height 19
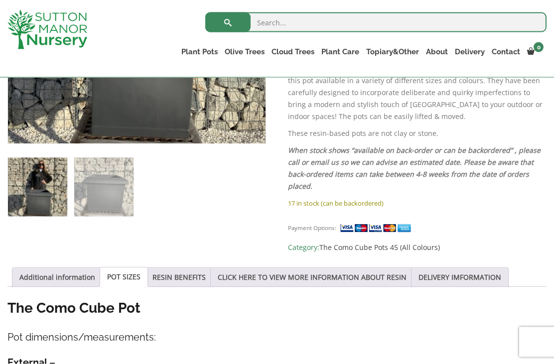
scroll to position [345, 0]
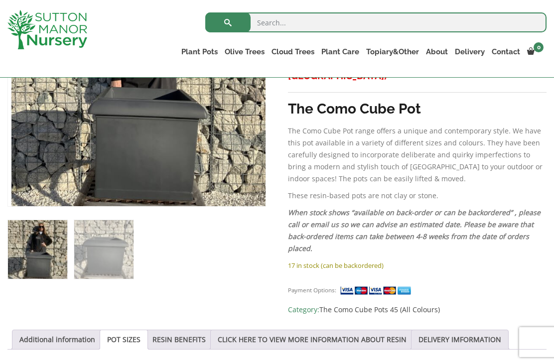
click at [206, 270] on ol at bounding box center [136, 243] width 259 height 73
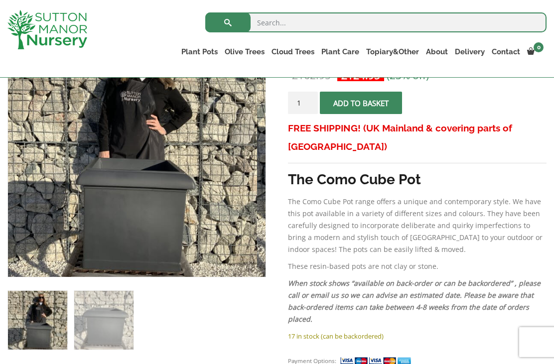
scroll to position [213, 0]
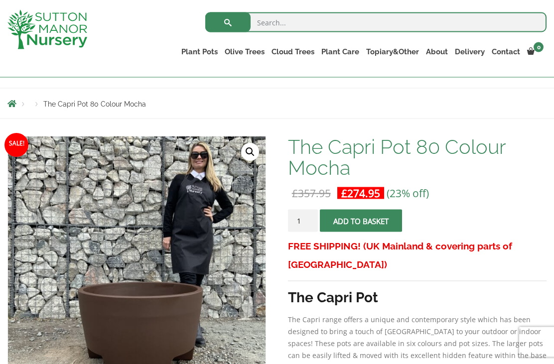
scroll to position [94, 0]
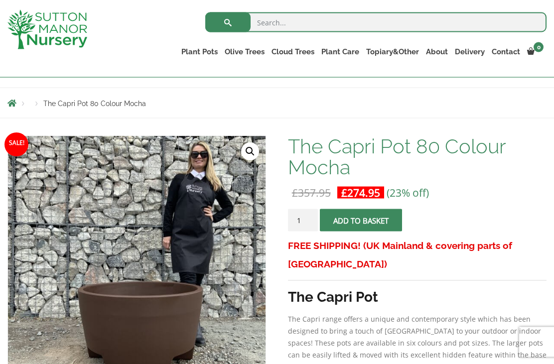
click at [0, 0] on link "The Olive Jar" at bounding box center [0, 0] width 0 height 0
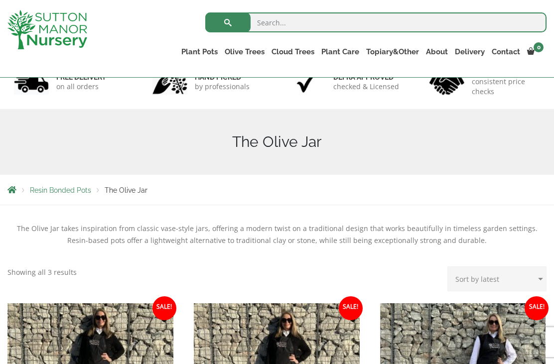
scroll to position [68, 0]
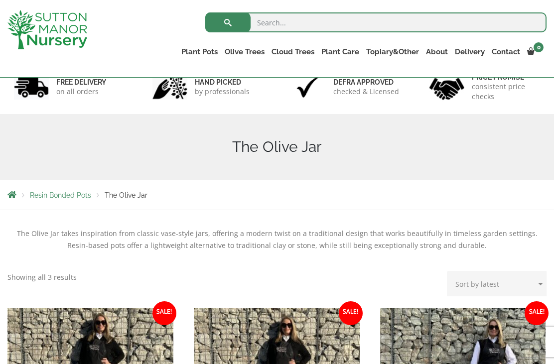
click at [0, 0] on link "The Tuscany Fruit Pots" at bounding box center [0, 0] width 0 height 0
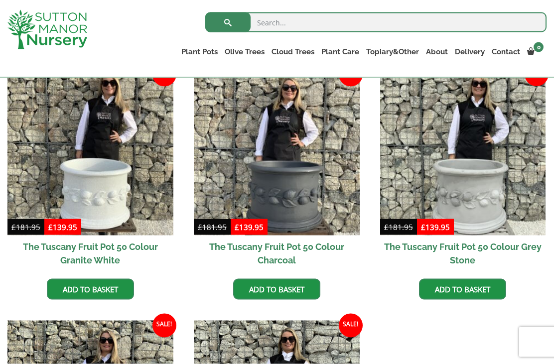
scroll to position [307, 0]
click at [301, 187] on img at bounding box center [277, 152] width 166 height 166
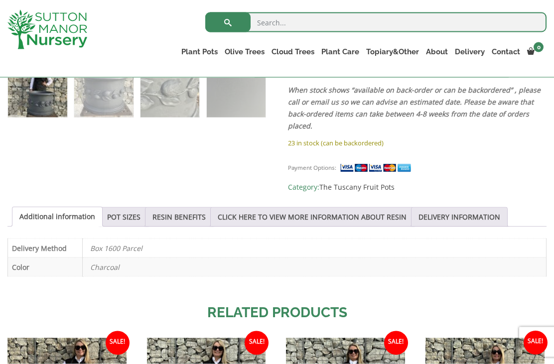
scroll to position [604, 0]
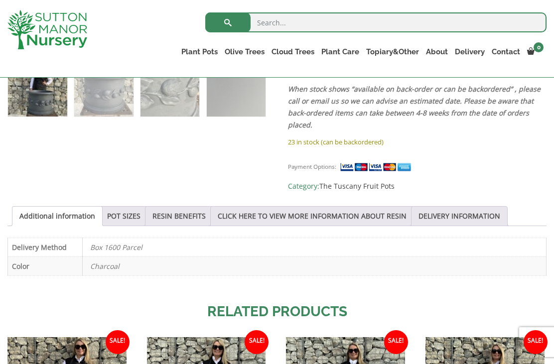
click at [139, 207] on link "POT SIZES" at bounding box center [123, 216] width 33 height 19
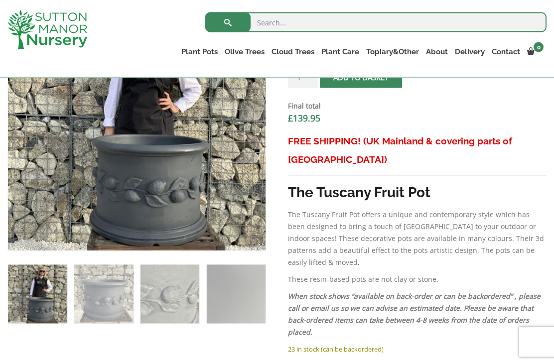
scroll to position [382, 0]
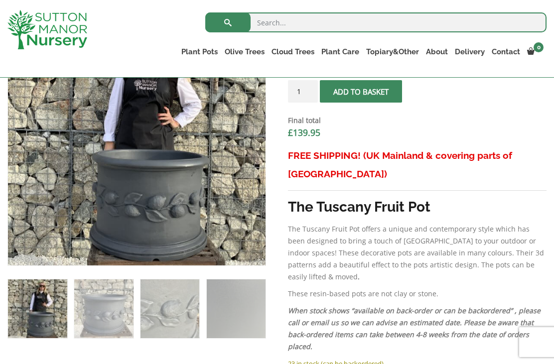
click at [393, 274] on div "FREE SHIPPING! (UK Mainland & covering parts of Scotland) The Tuscany Fruit Pot…" at bounding box center [417, 252] width 259 height 211
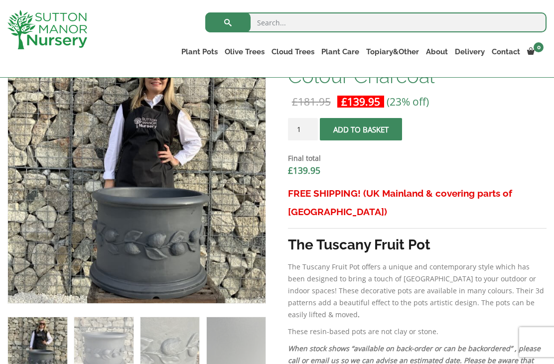
scroll to position [343, 0]
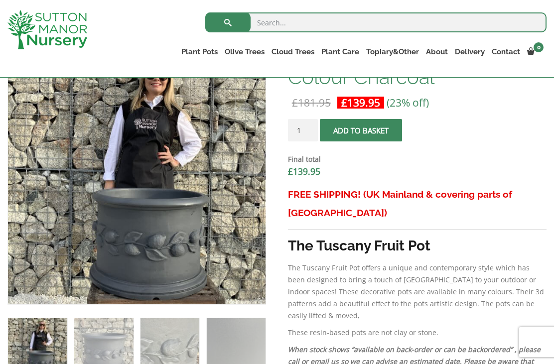
click at [0, 0] on link "The Pompei Pots" at bounding box center [0, 0] width 0 height 0
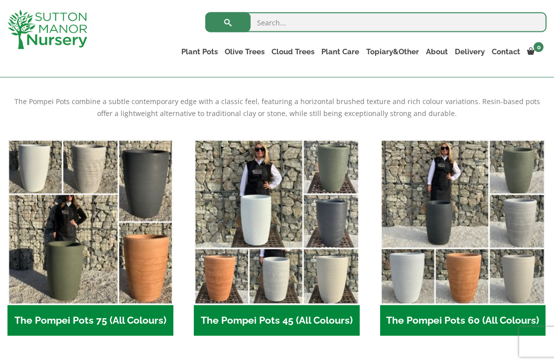
scroll to position [200, 0]
click at [434, 265] on img "Visit product category The Pompei Pots 60 (All Colours)" at bounding box center [463, 222] width 166 height 166
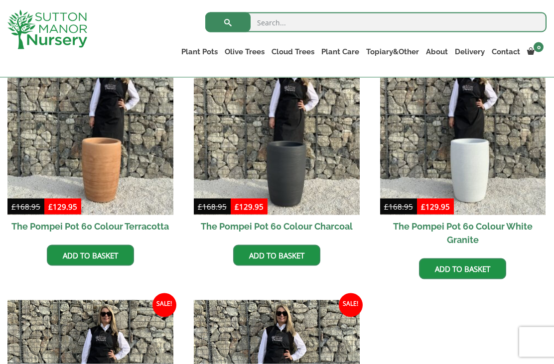
scroll to position [284, 0]
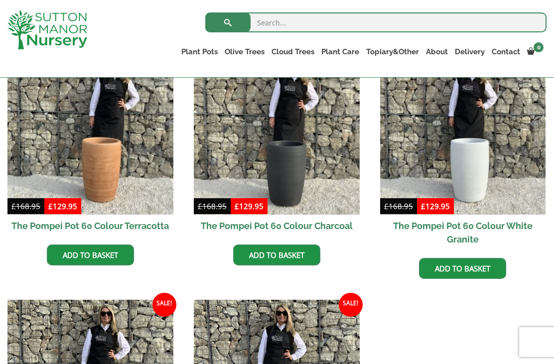
click at [295, 181] on img at bounding box center [277, 132] width 166 height 166
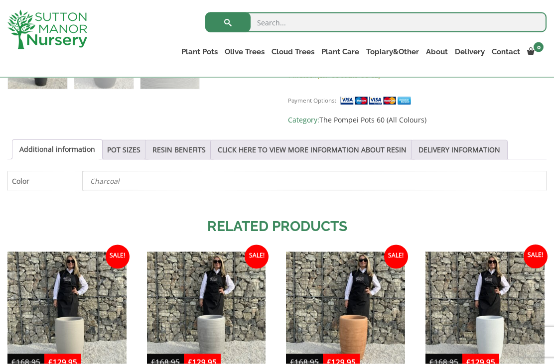
scroll to position [470, 0]
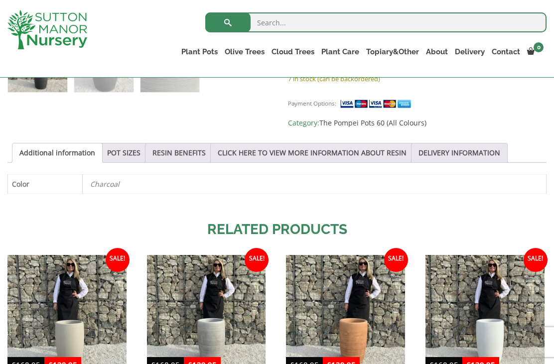
click at [137, 155] on link "POT SIZES" at bounding box center [123, 153] width 33 height 19
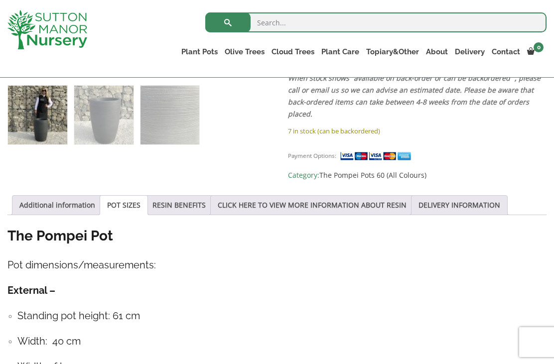
scroll to position [415, 0]
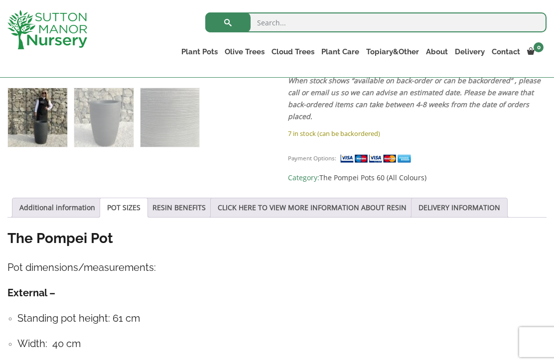
click at [207, 52] on link "Plant Pots" at bounding box center [199, 52] width 43 height 14
click at [0, 0] on link "The Pisa Pot 80 (All Colours)" at bounding box center [0, 0] width 0 height 0
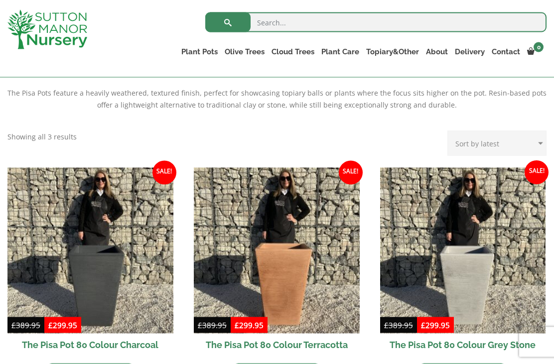
scroll to position [209, 0]
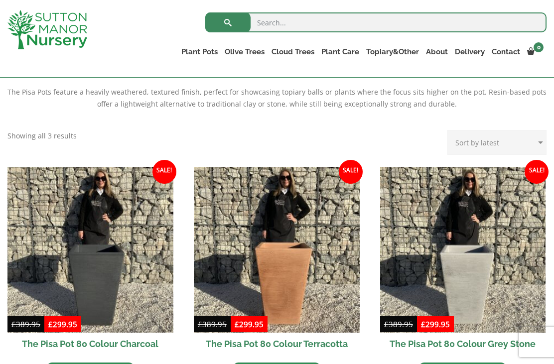
click at [114, 274] on img at bounding box center [90, 250] width 166 height 166
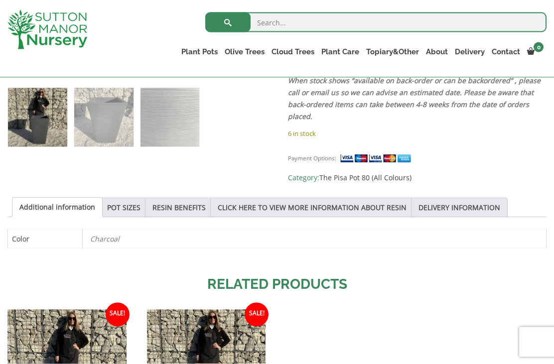
scroll to position [415, 0]
click at [134, 209] on link "POT SIZES" at bounding box center [123, 207] width 33 height 19
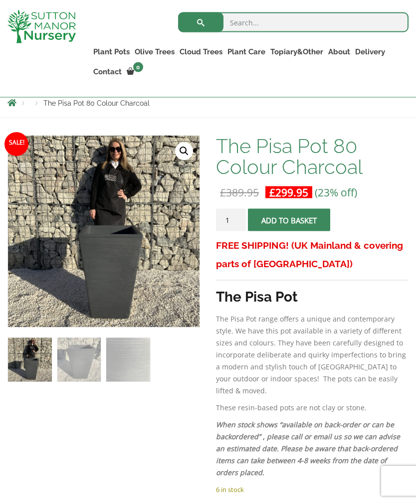
scroll to position [141, 0]
click at [111, 53] on link "Plant Pots" at bounding box center [111, 52] width 41 height 14
click at [0, 0] on link "The Alfresco Pots" at bounding box center [0, 0] width 0 height 0
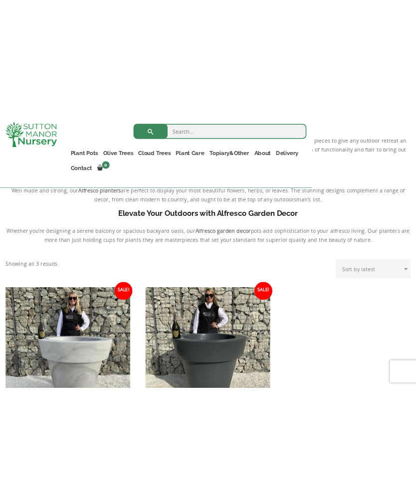
scroll to position [251, 0]
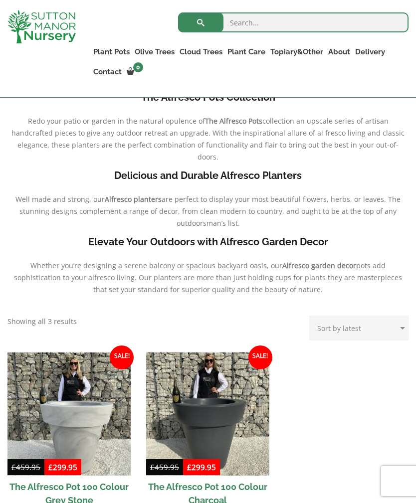
click at [0, 0] on link "The Como Rectangle 90 (Colours)" at bounding box center [0, 0] width 0 height 0
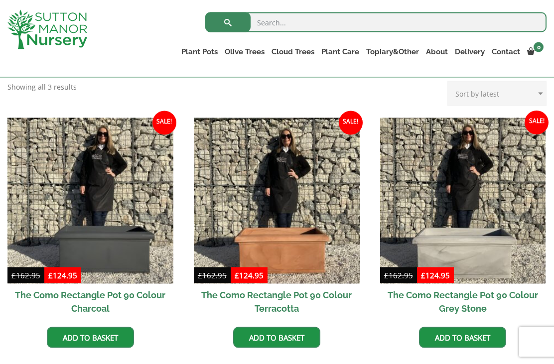
scroll to position [259, 0]
click at [136, 248] on img at bounding box center [90, 201] width 166 height 166
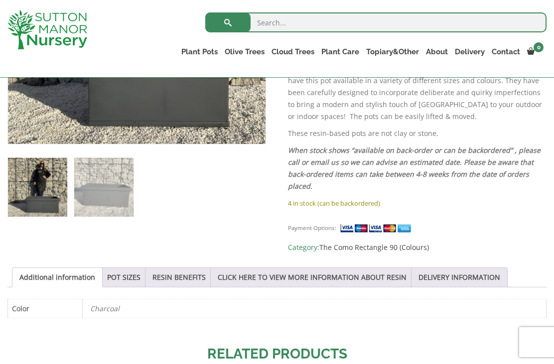
scroll to position [344, 0]
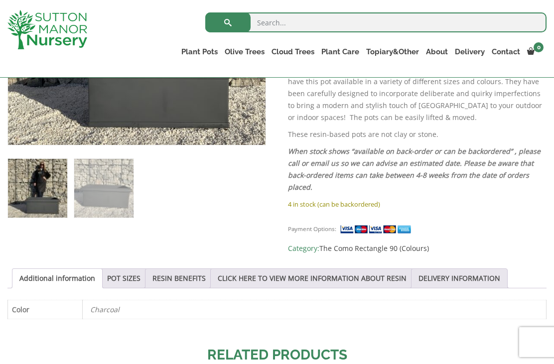
click at [134, 278] on link "POT SIZES" at bounding box center [123, 278] width 33 height 19
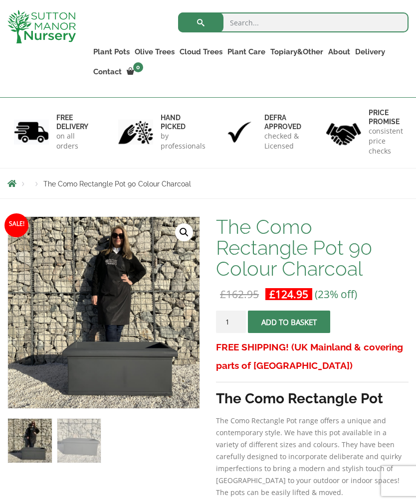
scroll to position [60, 0]
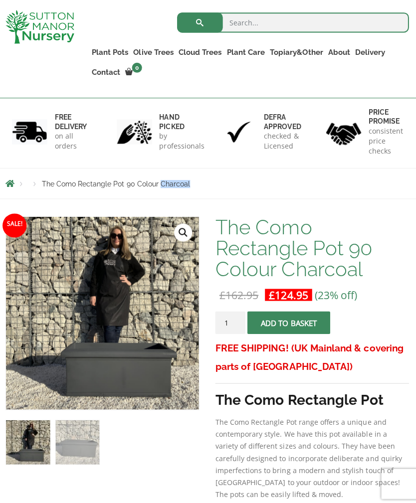
click at [107, 54] on link "Plant Pots" at bounding box center [111, 52] width 41 height 14
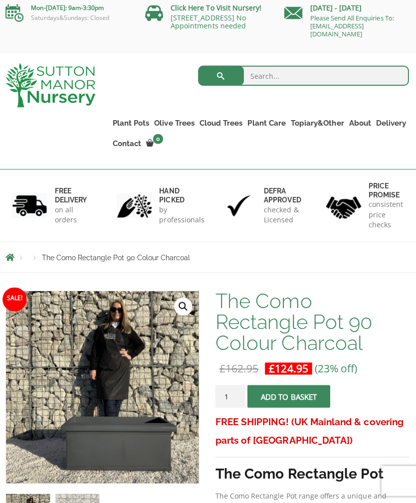
scroll to position [0, 0]
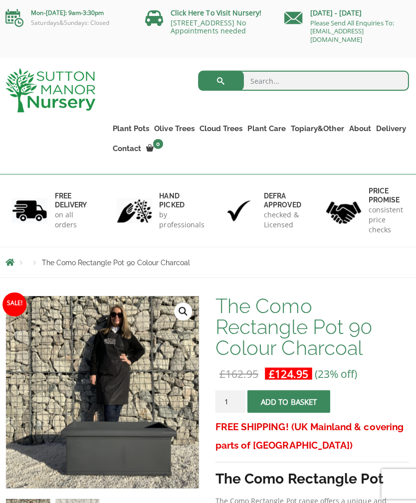
click at [0, 0] on link "The Capri Pots" at bounding box center [0, 0] width 0 height 0
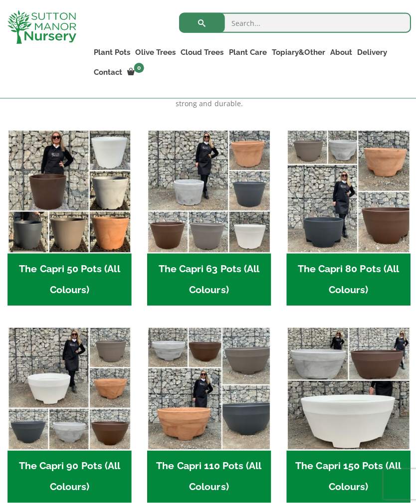
scroll to position [268, 0]
click at [58, 192] on img "Visit product category The Capri 50 Pots (All Colours)" at bounding box center [68, 190] width 123 height 123
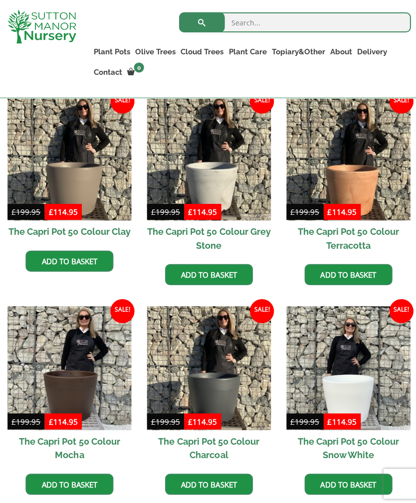
scroll to position [282, 0]
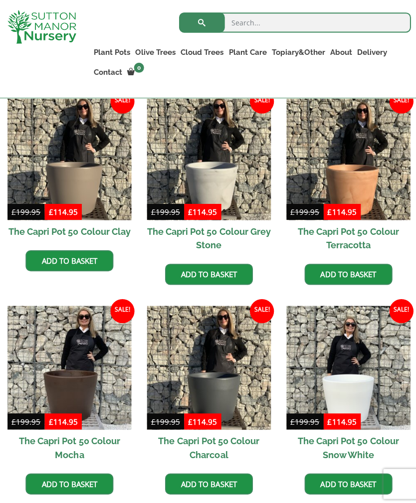
click at [88, 387] on img at bounding box center [68, 365] width 123 height 123
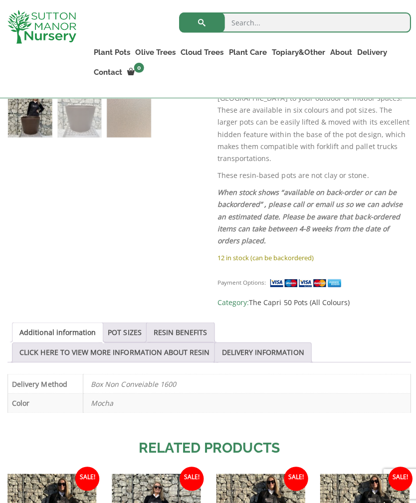
scroll to position [386, 0]
click at [139, 321] on link "POT SIZES" at bounding box center [123, 330] width 33 height 19
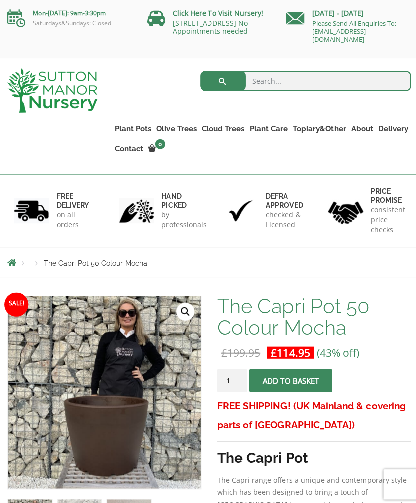
scroll to position [0, 0]
click at [0, 0] on link "The Capri Pots" at bounding box center [0, 0] width 0 height 0
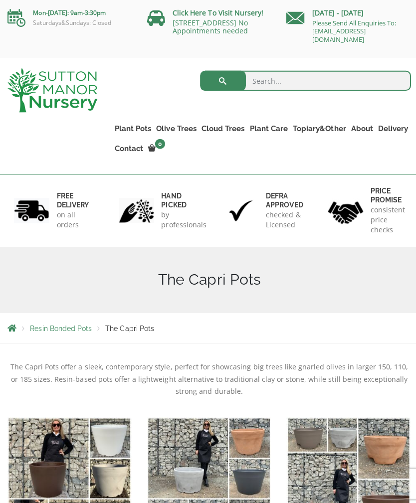
click at [214, 456] on img "Visit product category The Capri 63 Pots (All Colours)" at bounding box center [207, 476] width 123 height 123
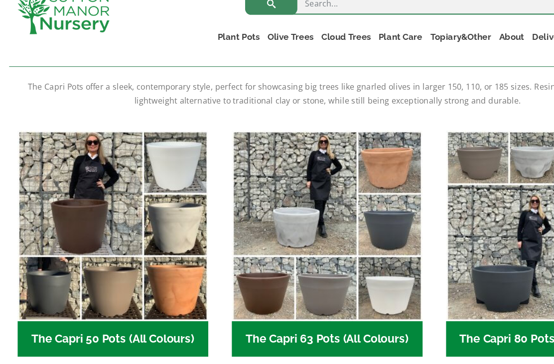
scroll to position [211, 0]
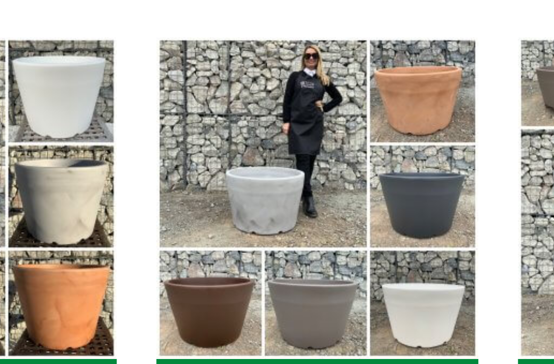
click at [194, 171] on img "Visit product category The Capri 63 Pots (All Colours)" at bounding box center [277, 212] width 166 height 166
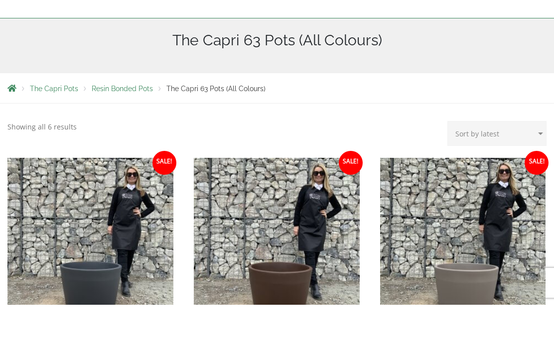
scroll to position [174, 0]
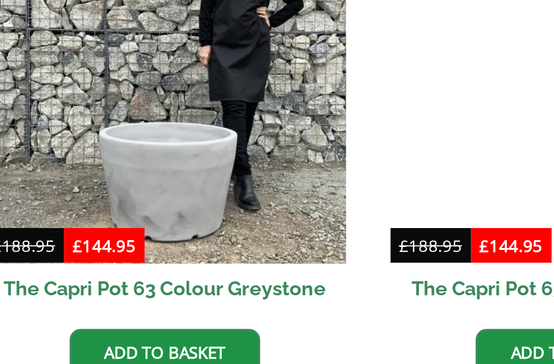
scroll to position [441, 0]
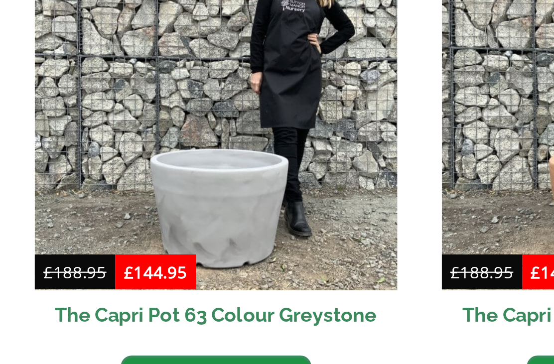
click at [194, 130] on img at bounding box center [277, 213] width 166 height 166
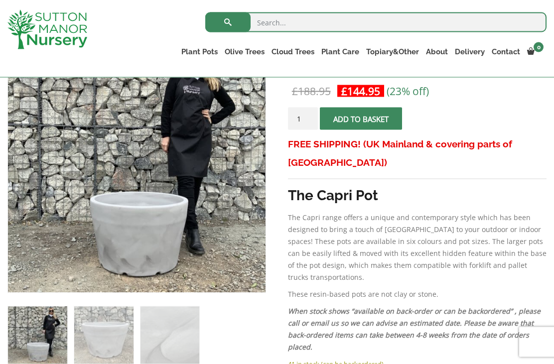
scroll to position [196, 0]
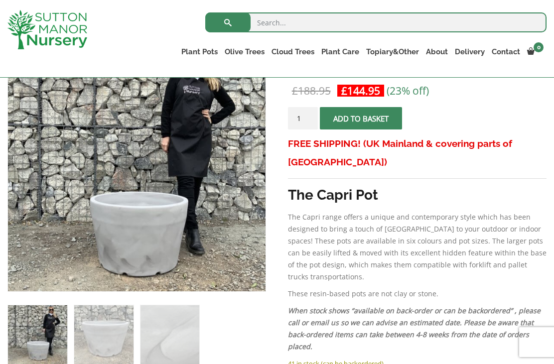
click at [183, 248] on img at bounding box center [257, 283] width 498 height 498
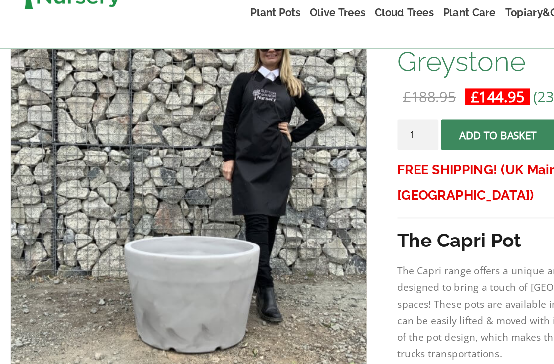
scroll to position [211, 0]
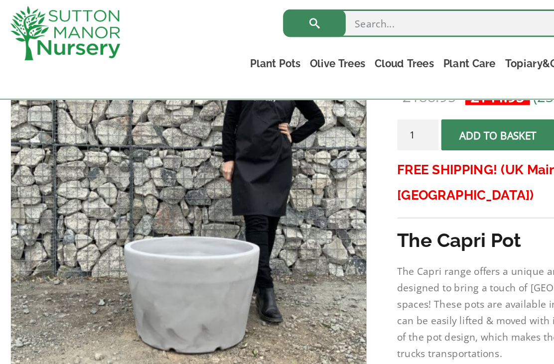
click at [181, 247] on img at bounding box center [257, 268] width 498 height 498
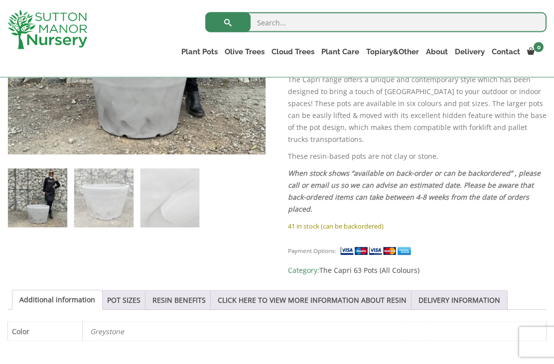
scroll to position [335, 0]
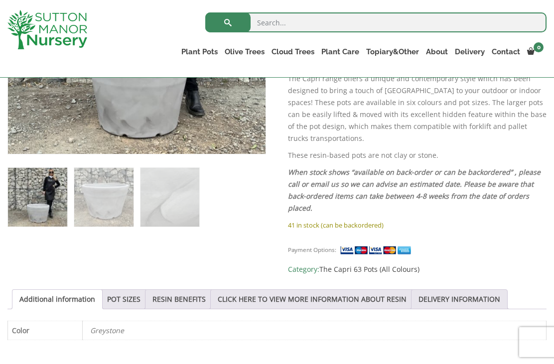
click at [132, 293] on link "POT SIZES" at bounding box center [123, 299] width 33 height 19
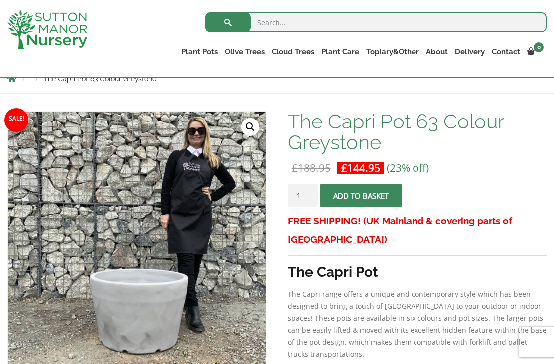
scroll to position [119, 0]
click at [0, 0] on link "The Capri Pots" at bounding box center [0, 0] width 0 height 0
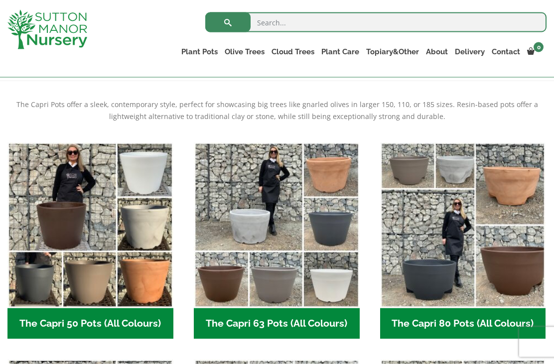
scroll to position [198, 0]
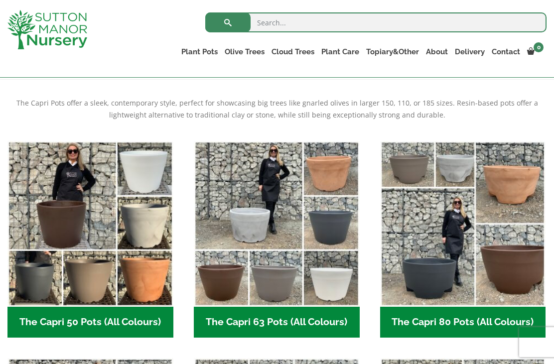
click at [117, 251] on img "Visit product category The Capri 50 Pots (All Colours)" at bounding box center [90, 224] width 166 height 166
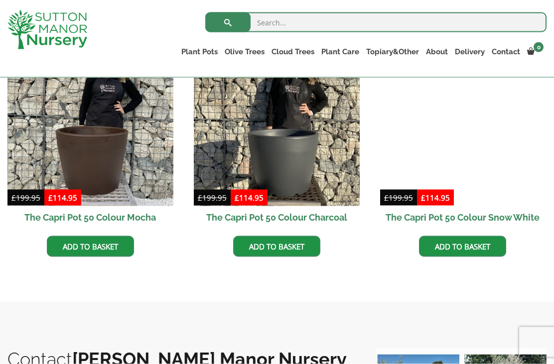
scroll to position [530, 0]
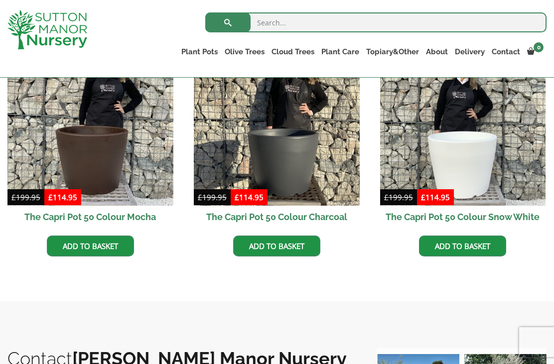
click at [99, 167] on img at bounding box center [90, 123] width 166 height 166
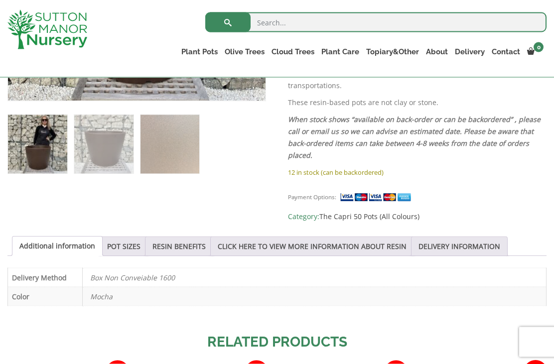
scroll to position [389, 0]
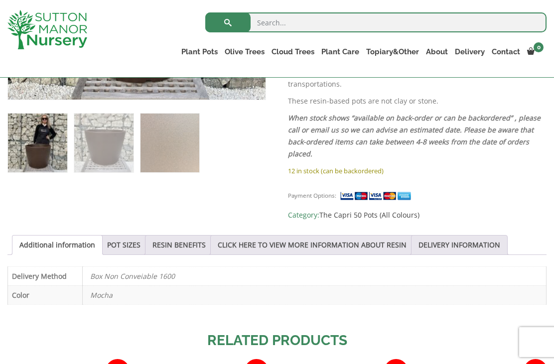
click at [137, 236] on link "POT SIZES" at bounding box center [123, 245] width 33 height 19
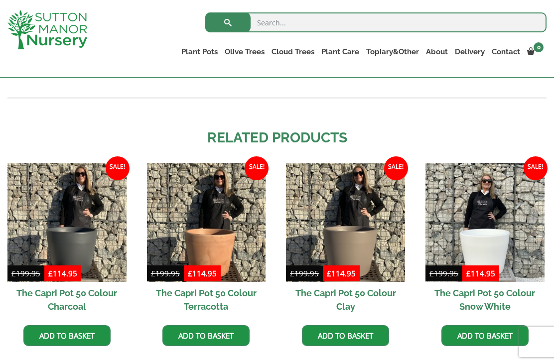
scroll to position [852, 0]
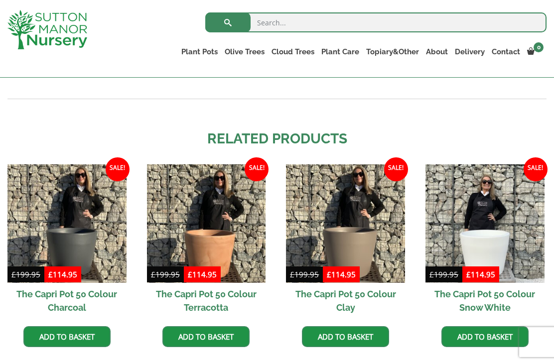
click at [537, 246] on img at bounding box center [485, 223] width 119 height 119
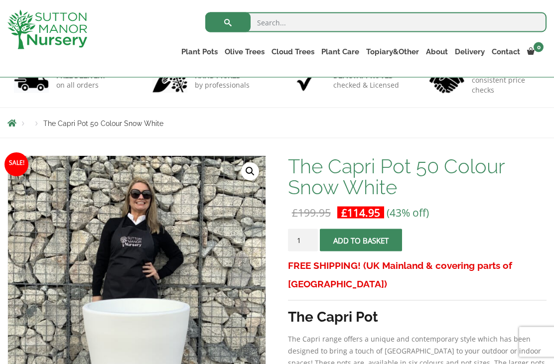
scroll to position [77, 0]
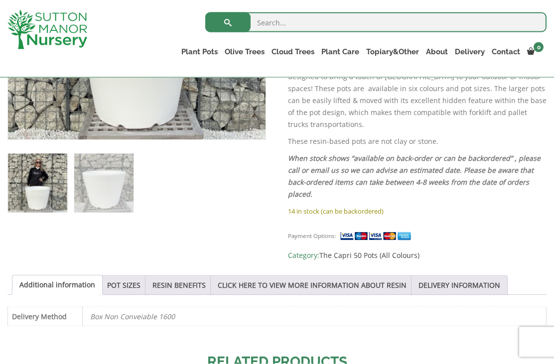
scroll to position [351, 0]
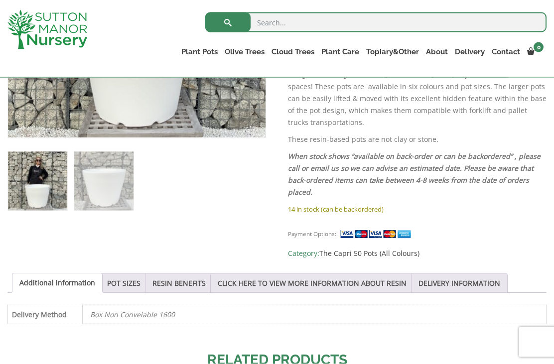
click at [132, 274] on link "POT SIZES" at bounding box center [123, 283] width 33 height 19
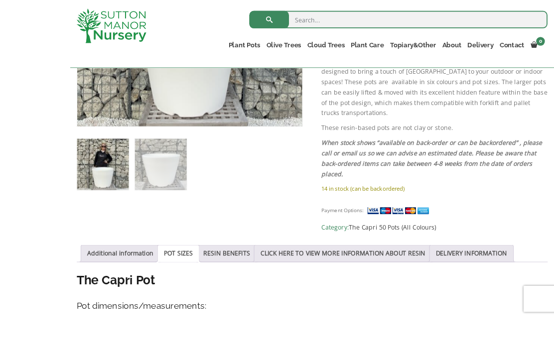
scroll to position [516, 0]
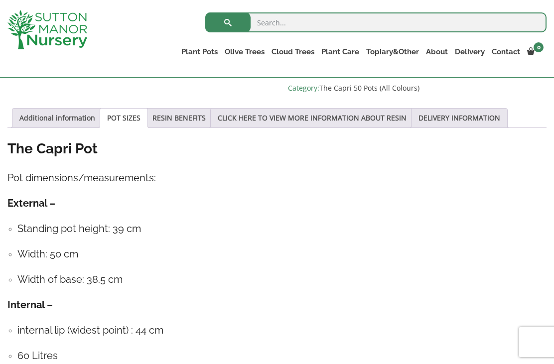
click at [14, 264] on ul "Standing pot height: 39 cm Width: 50 cm Width of base: 38.5 cm" at bounding box center [276, 254] width 539 height 66
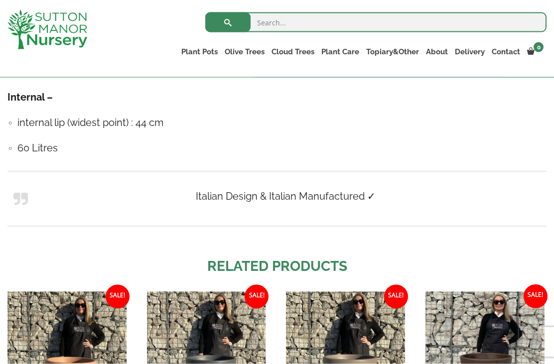
scroll to position [725, 0]
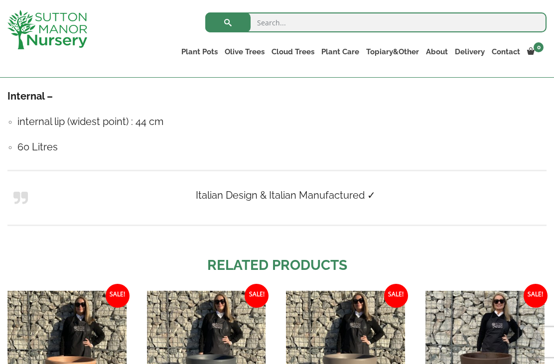
click at [0, 0] on link "The Capri Pots" at bounding box center [0, 0] width 0 height 0
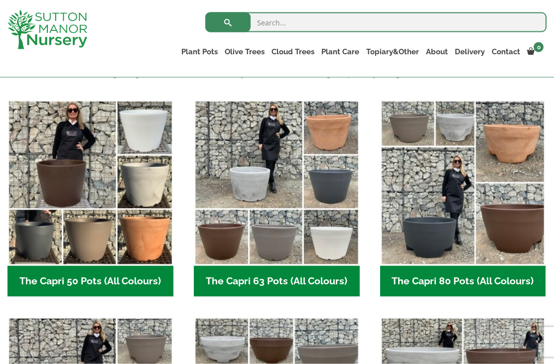
scroll to position [240, 0]
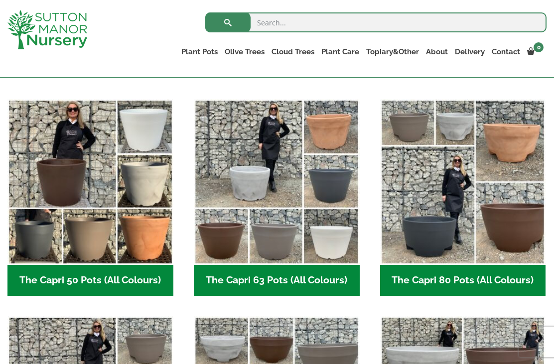
click at [258, 185] on img "Visit product category The Capri 63 Pots (All Colours)" at bounding box center [277, 182] width 166 height 166
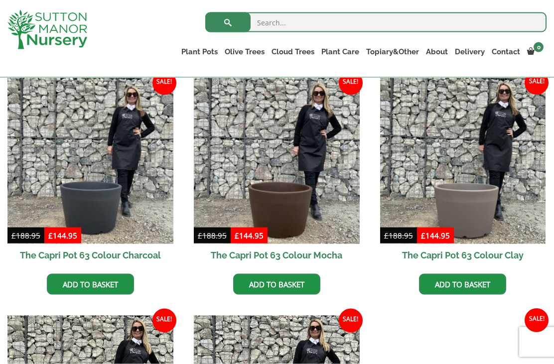
scroll to position [255, 0]
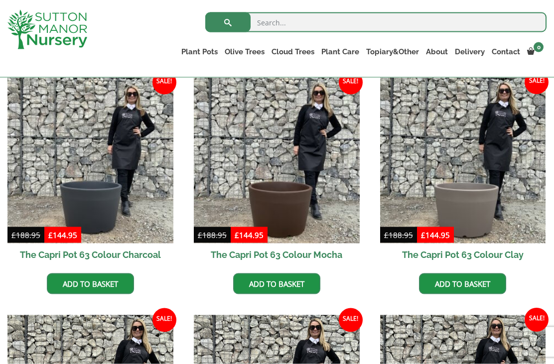
click at [289, 223] on img at bounding box center [277, 161] width 166 height 166
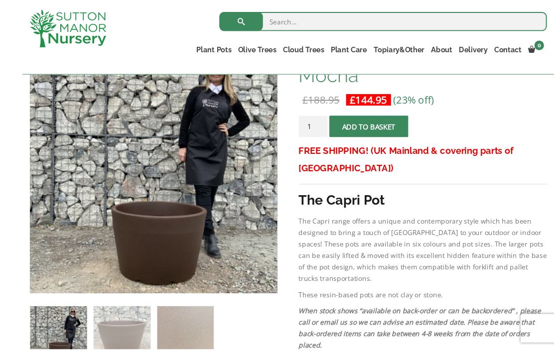
scroll to position [215, 0]
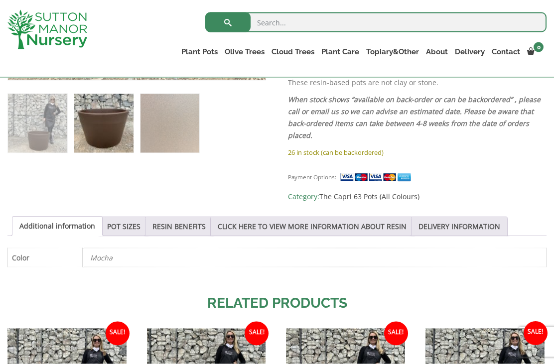
click at [247, 296] on div "Sale! 🔍 The Capri Pot 63 Colour Mocha £ 188.95 Original price was: £188.95. £ 1…" at bounding box center [276, 178] width 539 height 710
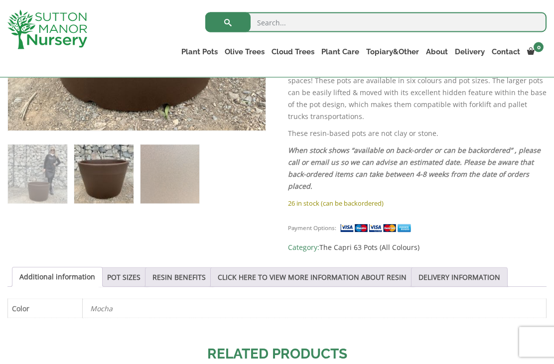
click at [133, 268] on link "POT SIZES" at bounding box center [123, 277] width 33 height 19
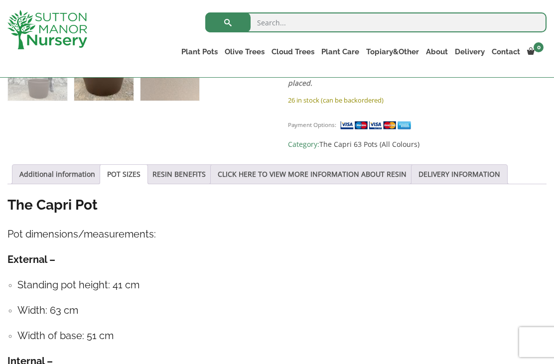
scroll to position [476, 0]
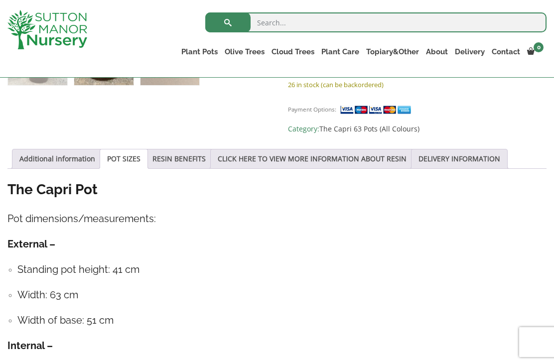
click at [17, 344] on div "The Capri Pot Pot dimensions/measurements: External – Standing pot height: 41 c…" at bounding box center [276, 335] width 539 height 311
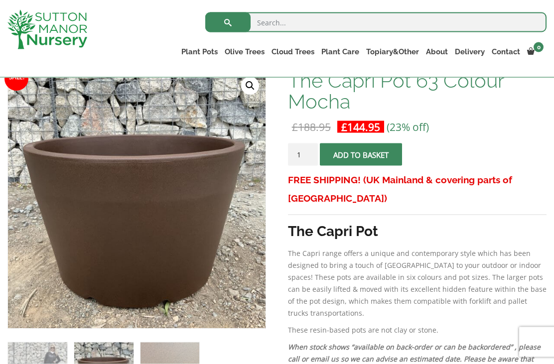
scroll to position [161, 0]
